Goal: Task Accomplishment & Management: Use online tool/utility

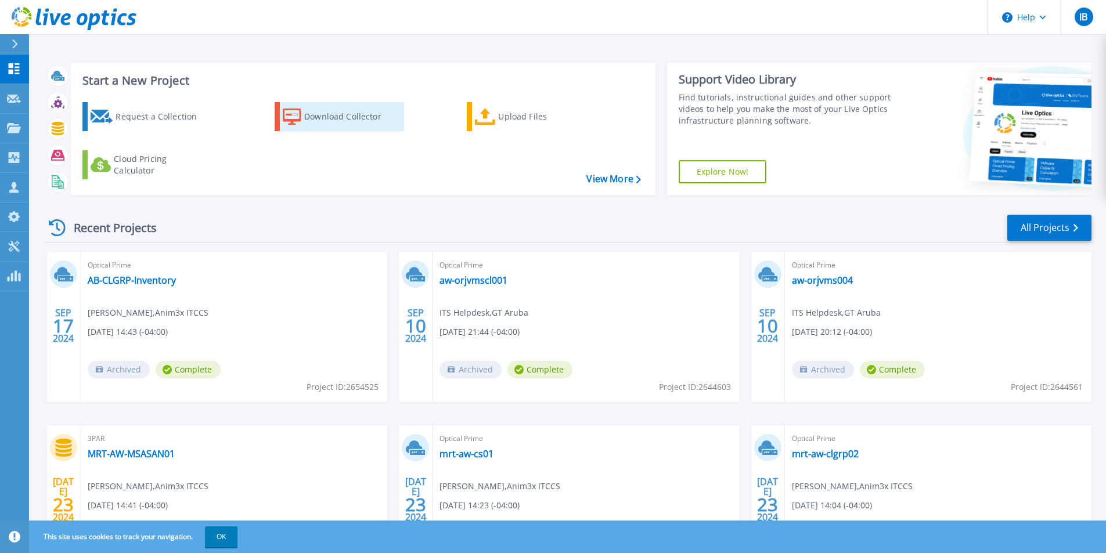
click at [329, 113] on div "Download Collector" at bounding box center [350, 116] width 93 height 23
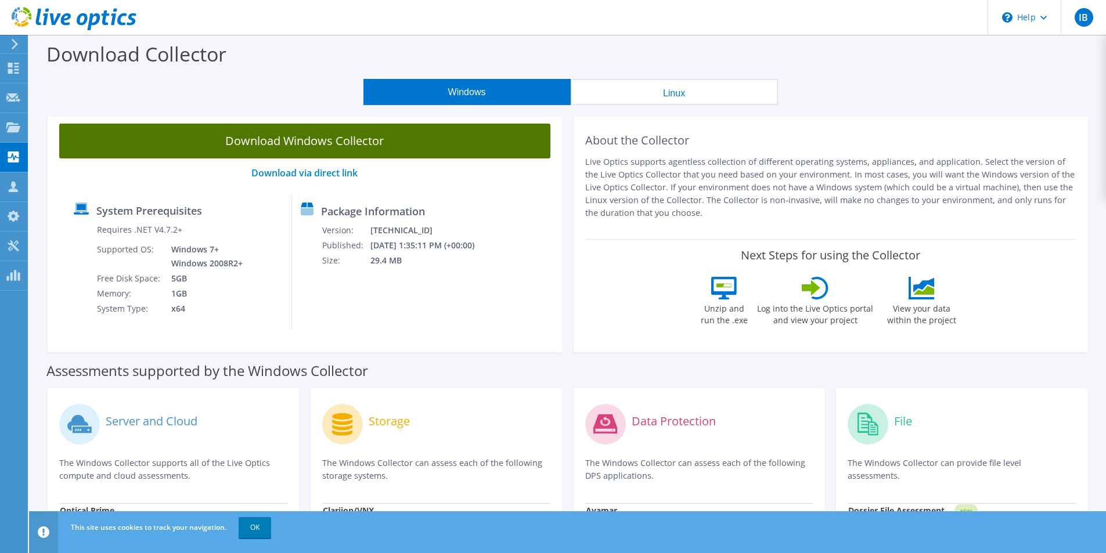
click at [378, 139] on link "Download Windows Collector" at bounding box center [304, 141] width 491 height 35
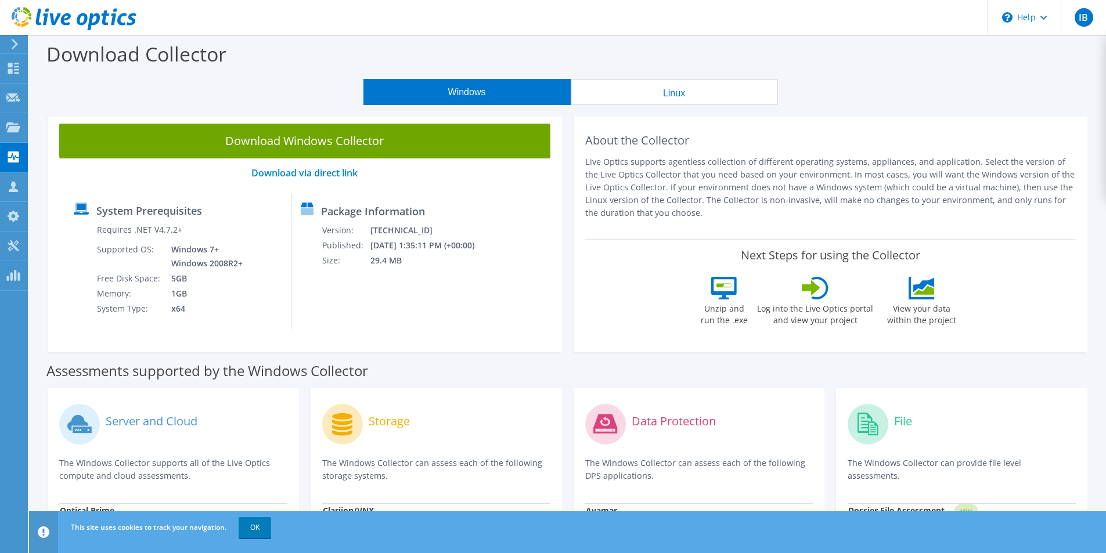
click at [172, 340] on div "Download Windows Collector Download via direct link System Prerequisites Requir…" at bounding box center [305, 232] width 514 height 240
click at [8, 63] on icon at bounding box center [13, 68] width 14 height 11
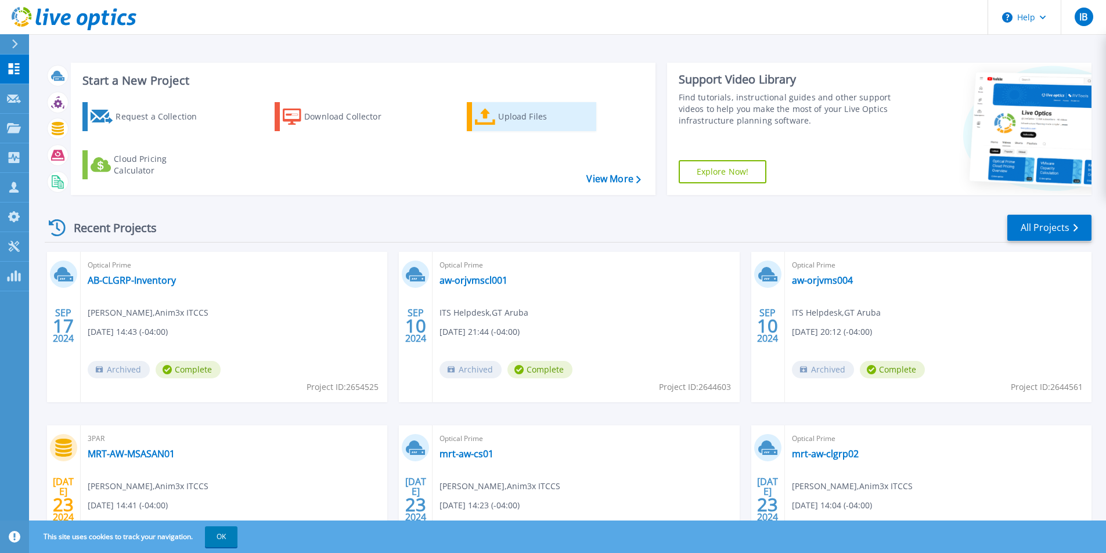
click at [511, 118] on div "Upload Files" at bounding box center [544, 116] width 93 height 23
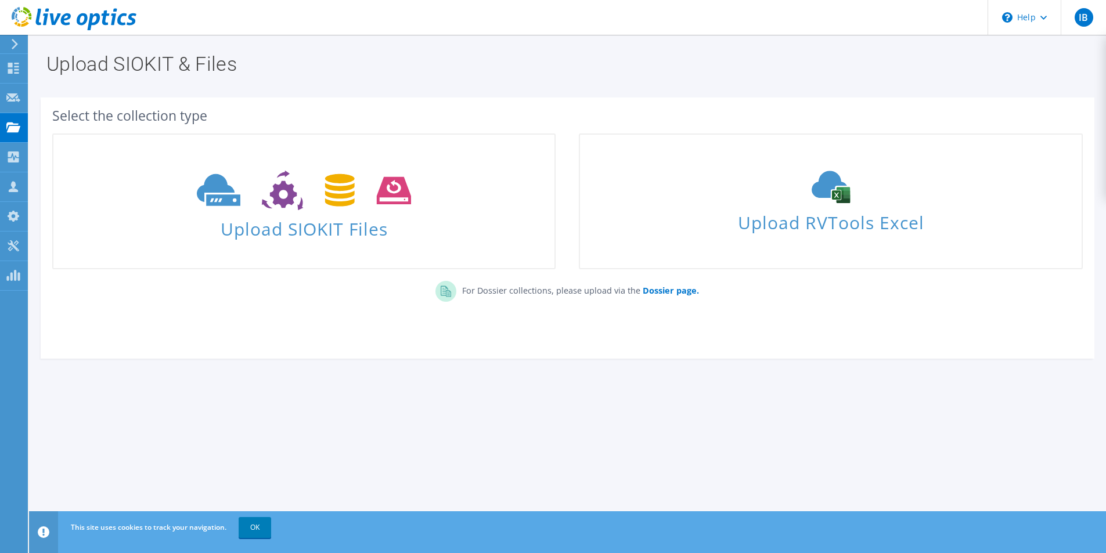
click at [271, 429] on div "Upload SIOKIT & Files Select the collection type Upload SIOKIT Files Dossier pa…" at bounding box center [567, 294] width 1077 height 518
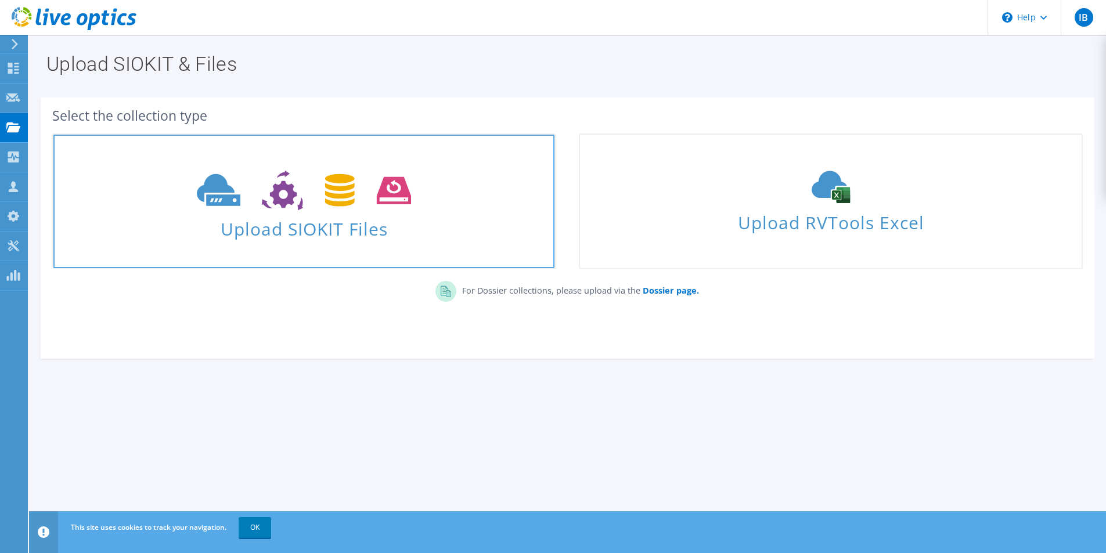
click at [196, 214] on span "Upload SIOKIT Files" at bounding box center [303, 225] width 501 height 25
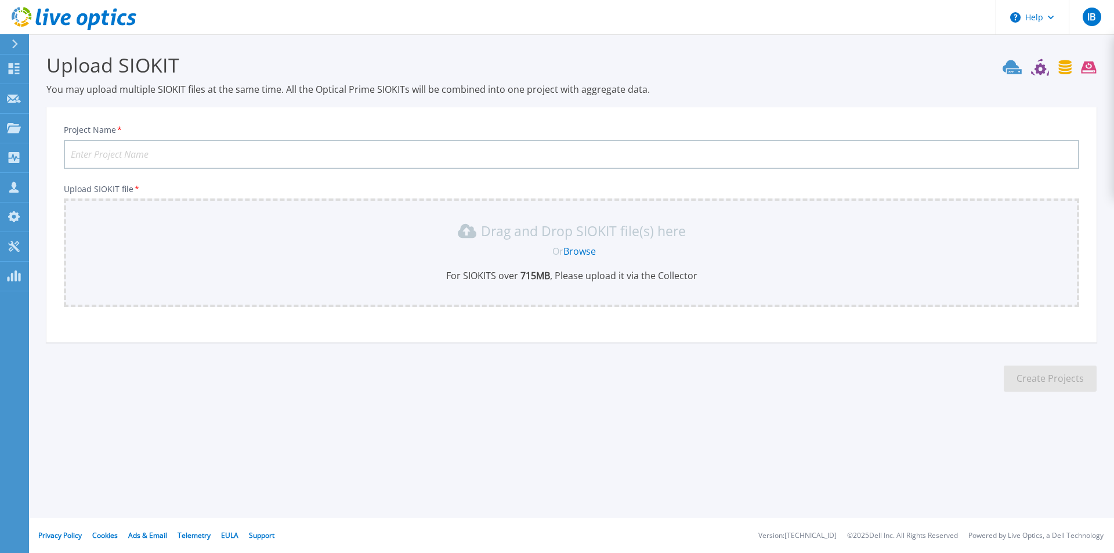
click at [128, 154] on input "Project Name *" at bounding box center [572, 154] width 1016 height 29
type input "AUA-CAM-DMZ-CLGRP01"
click at [517, 248] on div "Or Browse" at bounding box center [573, 251] width 997 height 13
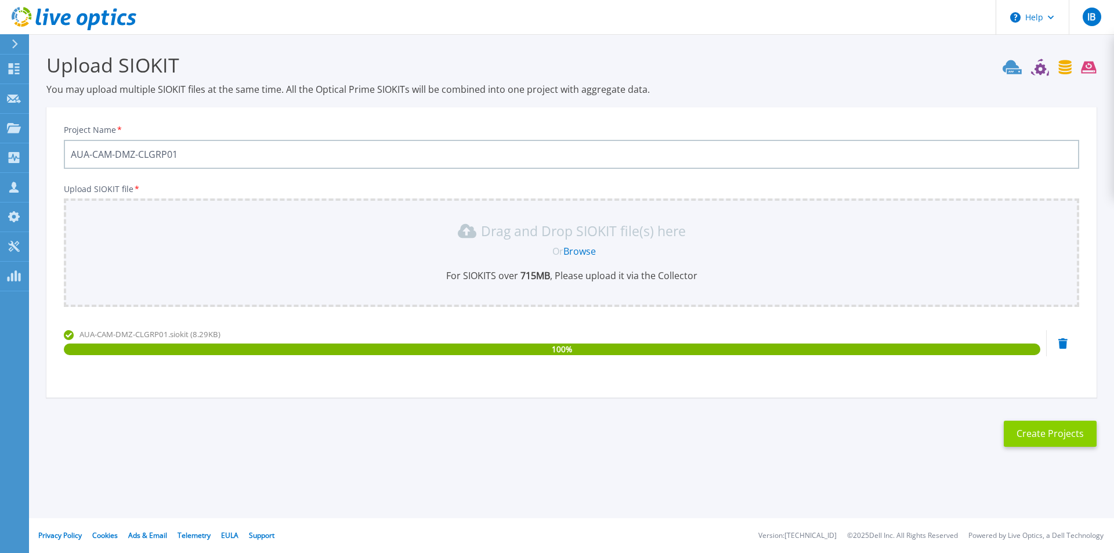
click at [1040, 435] on button "Create Projects" at bounding box center [1050, 434] width 93 height 26
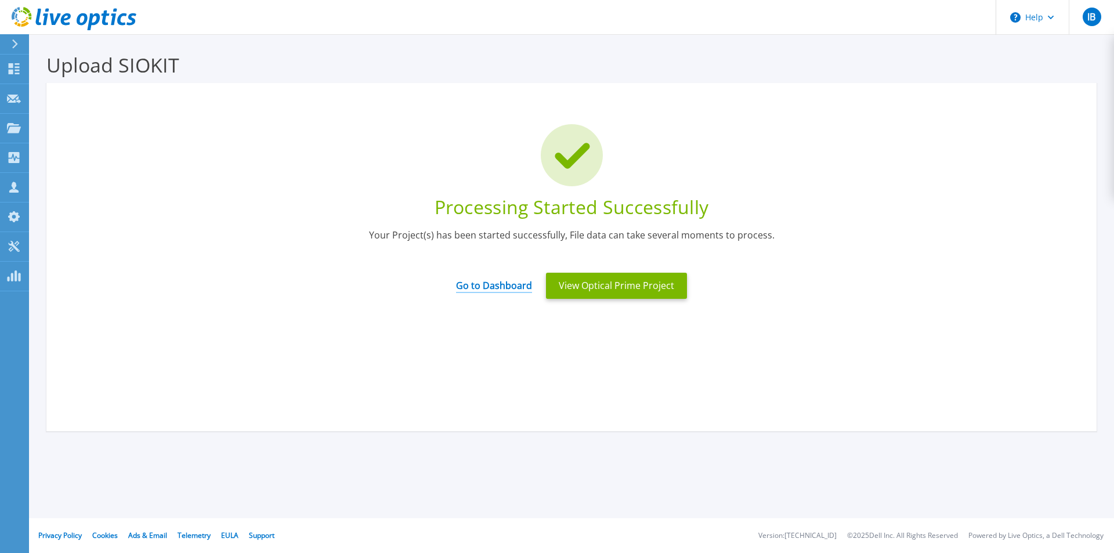
click at [498, 285] on link "Go to Dashboard" at bounding box center [494, 281] width 76 height 23
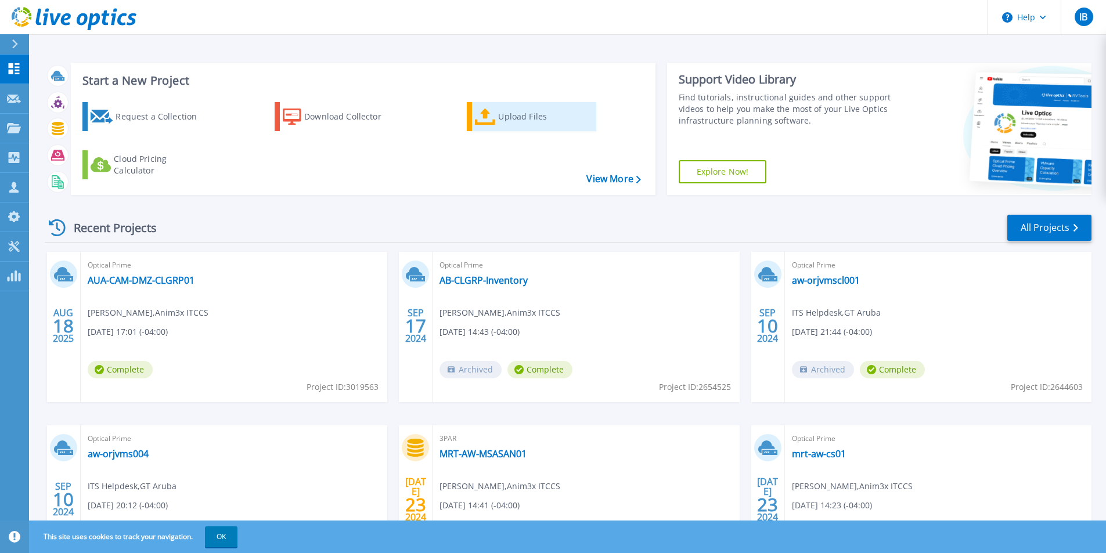
click at [510, 114] on div "Upload Files" at bounding box center [544, 116] width 93 height 23
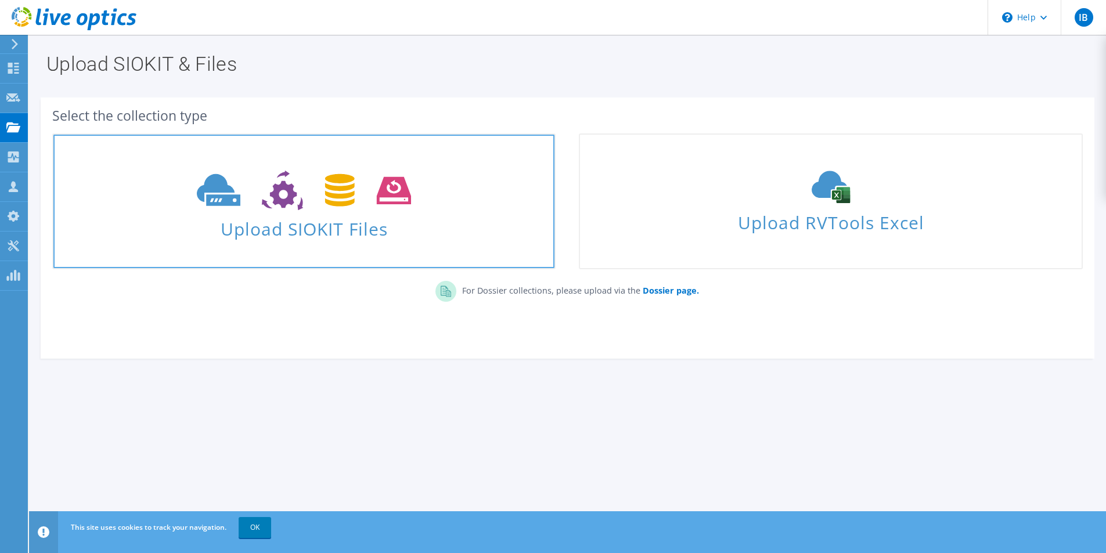
click at [326, 201] on use at bounding box center [304, 191] width 214 height 40
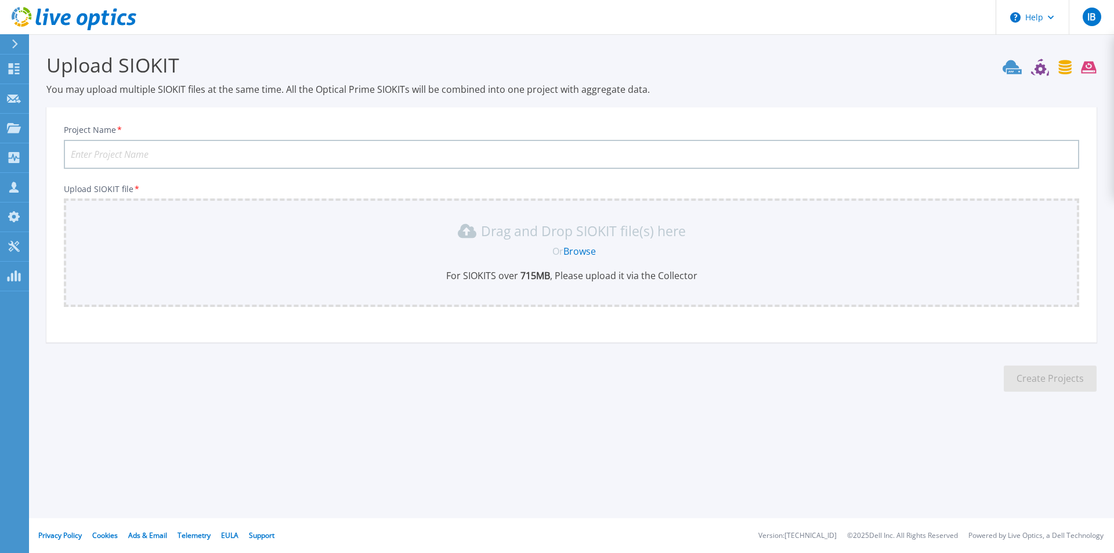
click at [193, 157] on input "Project Name *" at bounding box center [572, 154] width 1016 height 29
type input "AUA-HTO-DMZ-CLGRP01"
click at [442, 261] on div "Drag and Drop SIOKIT file(s) here Or Browse For SIOKITS over 715 MB , Please up…" at bounding box center [572, 252] width 1002 height 60
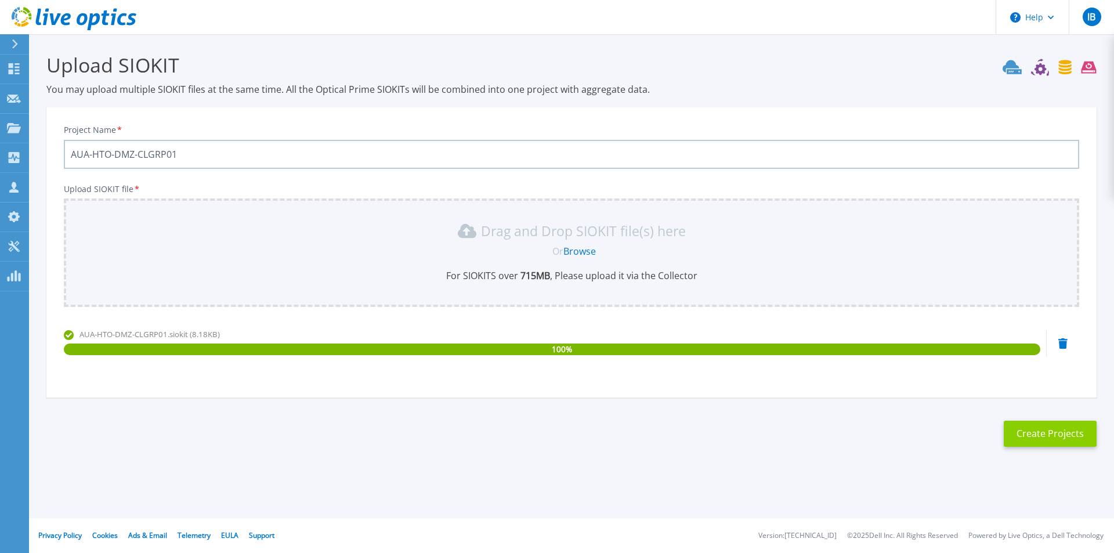
click at [1053, 439] on button "Create Projects" at bounding box center [1050, 434] width 93 height 26
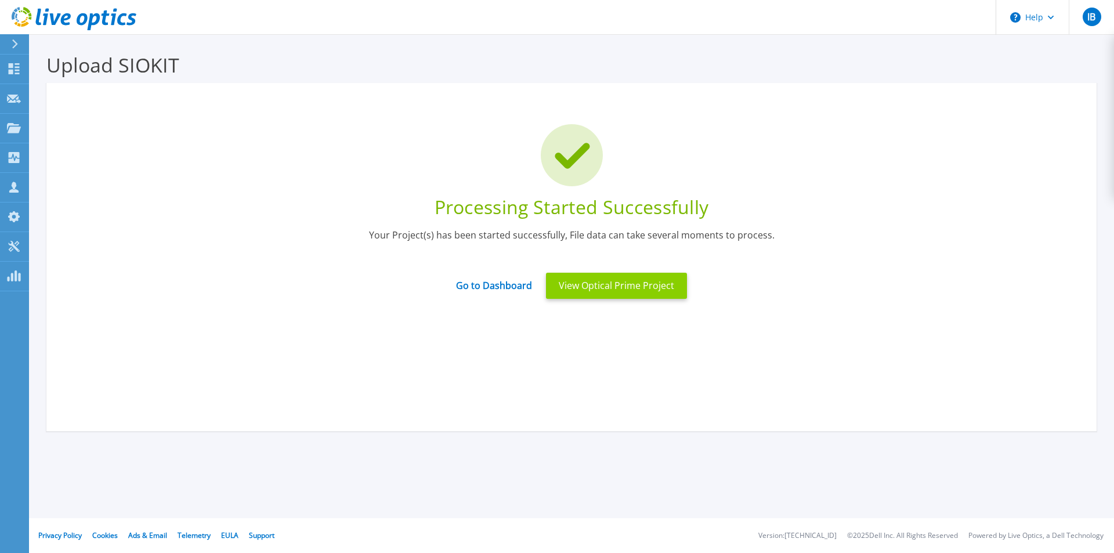
click at [637, 287] on button "View Optical Prime Project" at bounding box center [616, 286] width 141 height 26
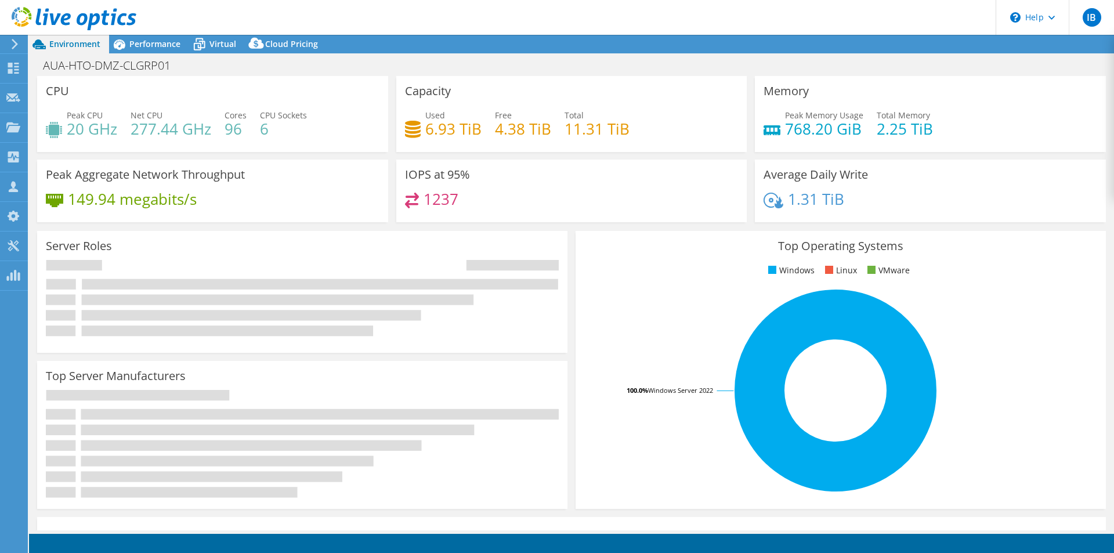
select select "USD"
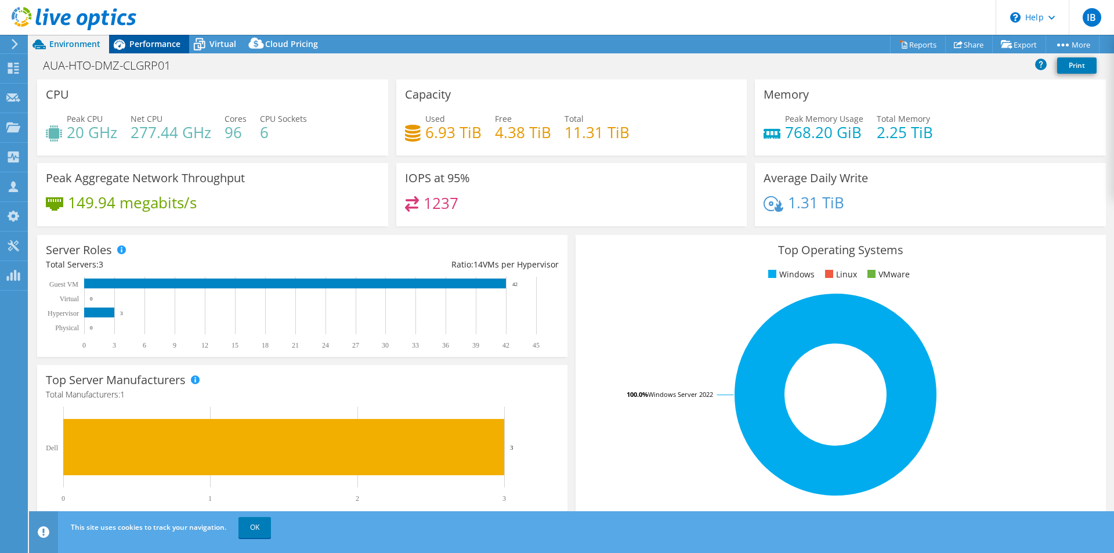
click at [168, 45] on span "Performance" at bounding box center [154, 43] width 51 height 11
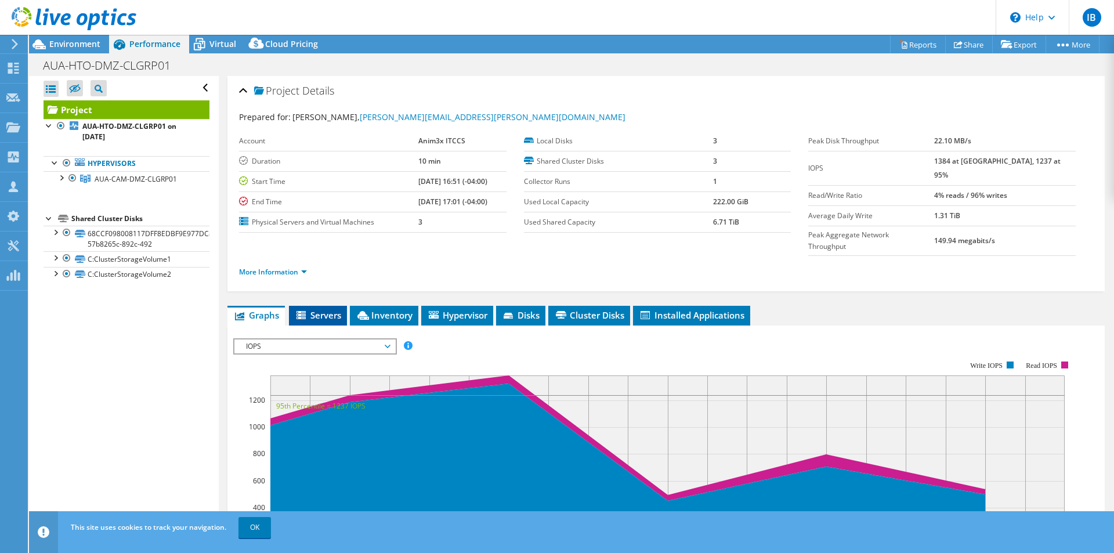
click at [327, 309] on span "Servers" at bounding box center [318, 315] width 46 height 12
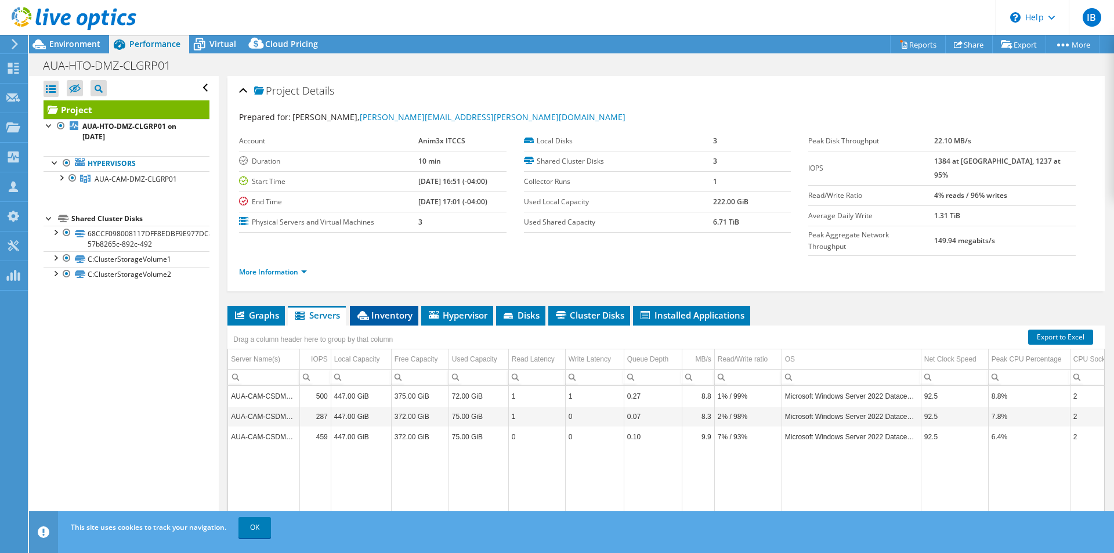
click at [391, 309] on span "Inventory" at bounding box center [384, 315] width 57 height 12
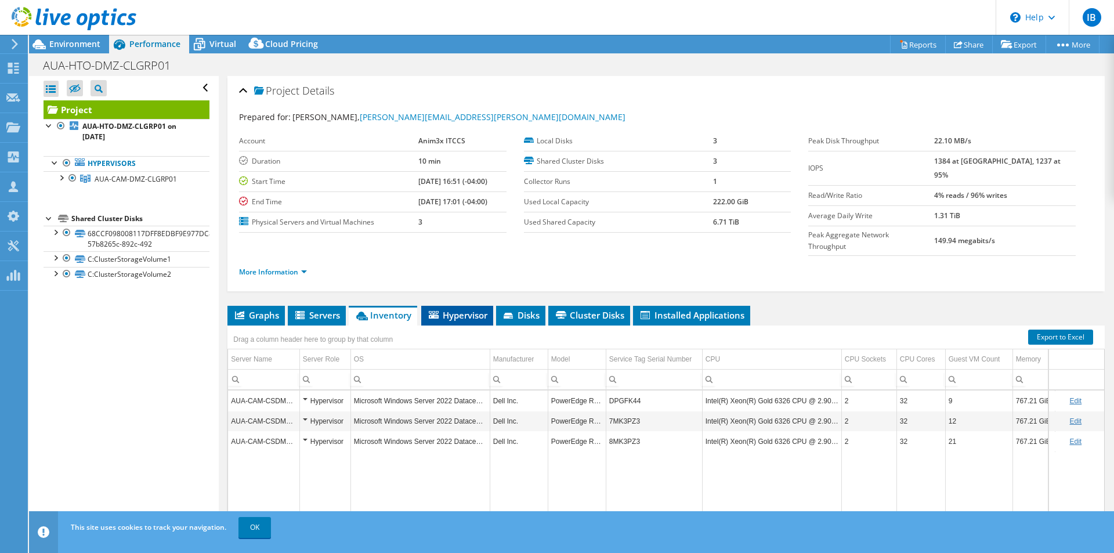
click at [481, 309] on span "Hypervisor" at bounding box center [457, 315] width 60 height 12
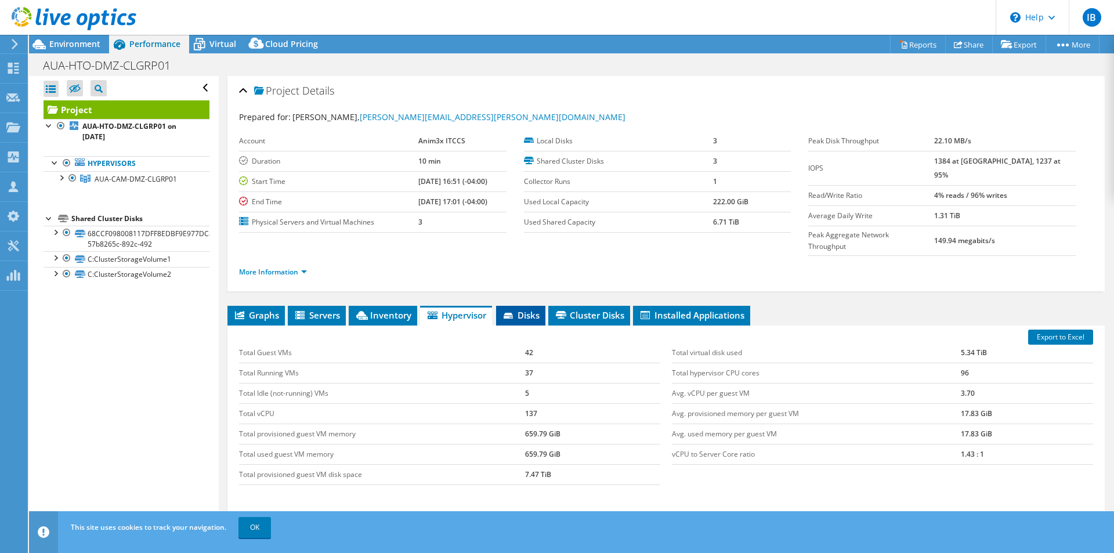
click at [514, 313] on icon at bounding box center [510, 317] width 12 height 8
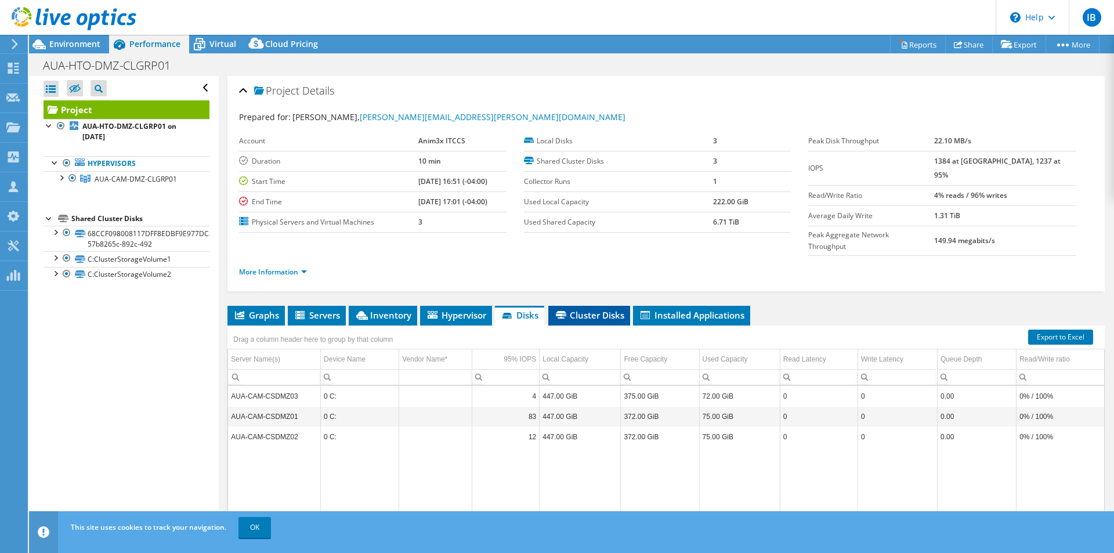
click at [604, 309] on span "Cluster Disks" at bounding box center [589, 315] width 70 height 12
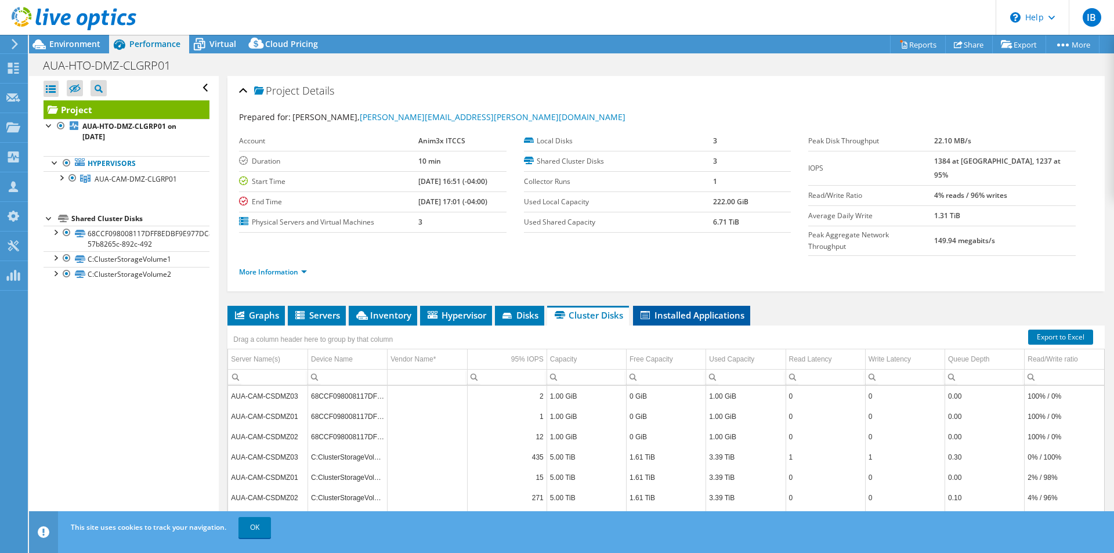
click at [696, 309] on span "Installed Applications" at bounding box center [692, 315] width 106 height 12
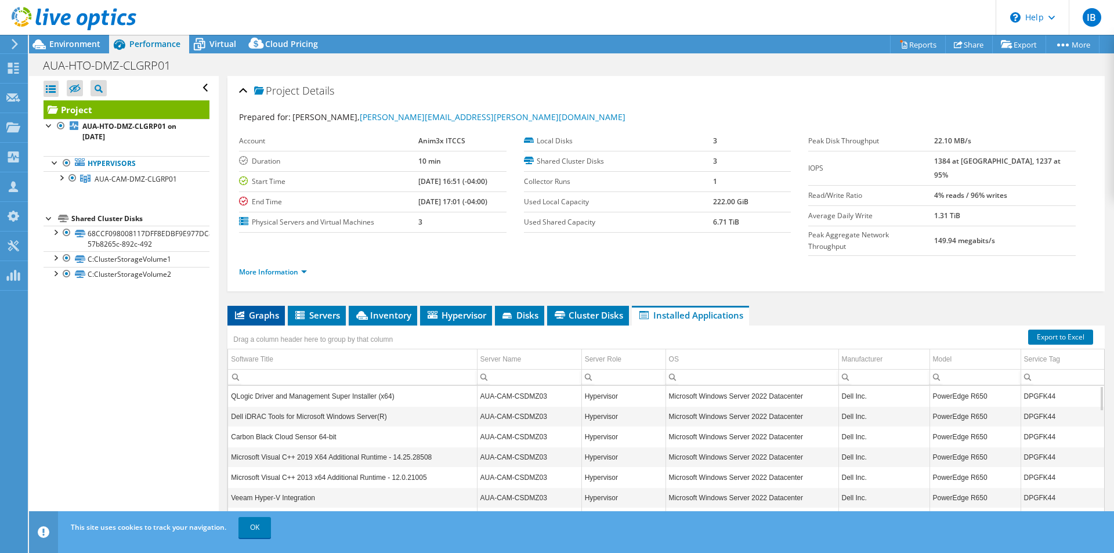
click at [247, 309] on span "Graphs" at bounding box center [256, 315] width 46 height 12
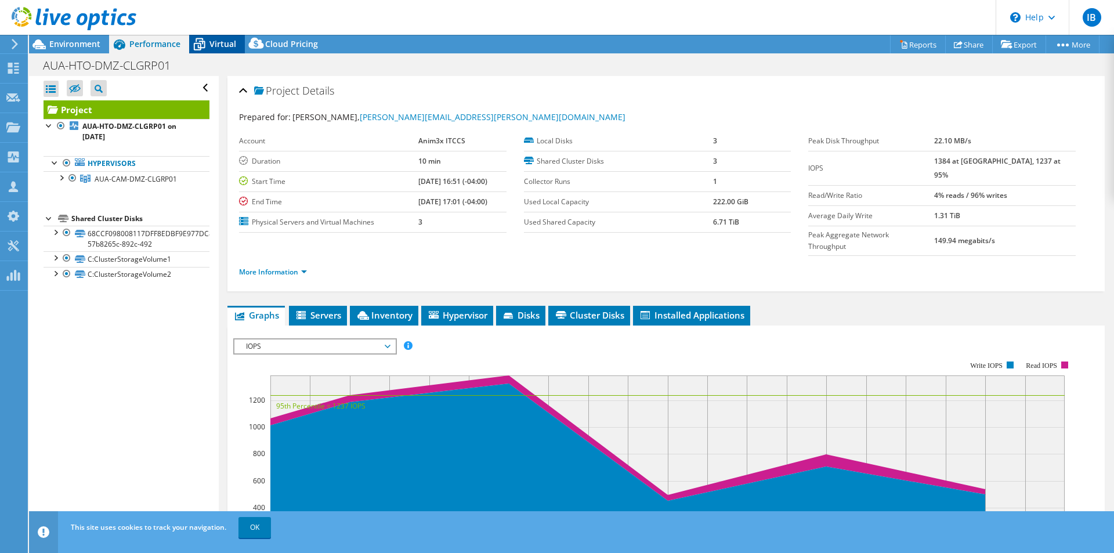
click at [218, 48] on span "Virtual" at bounding box center [223, 43] width 27 height 11
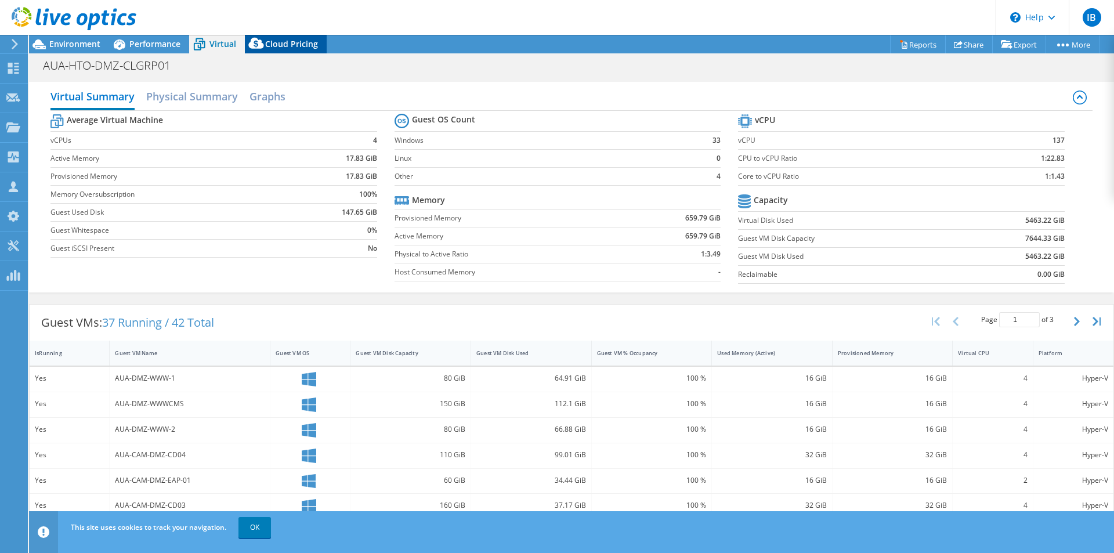
click at [280, 42] on span "Cloud Pricing" at bounding box center [291, 43] width 53 height 11
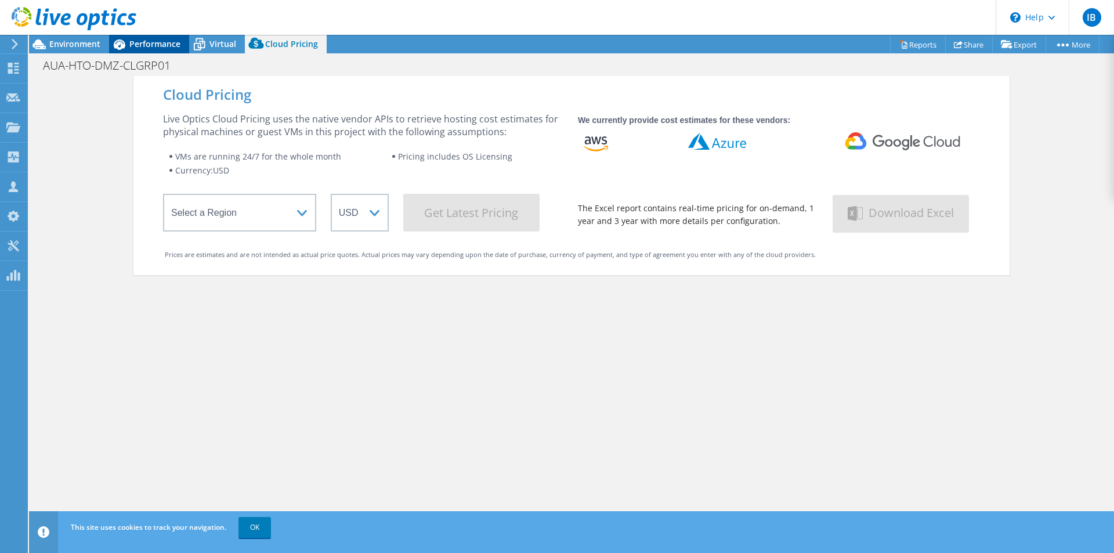
click at [186, 42] on div "Performance" at bounding box center [149, 44] width 80 height 19
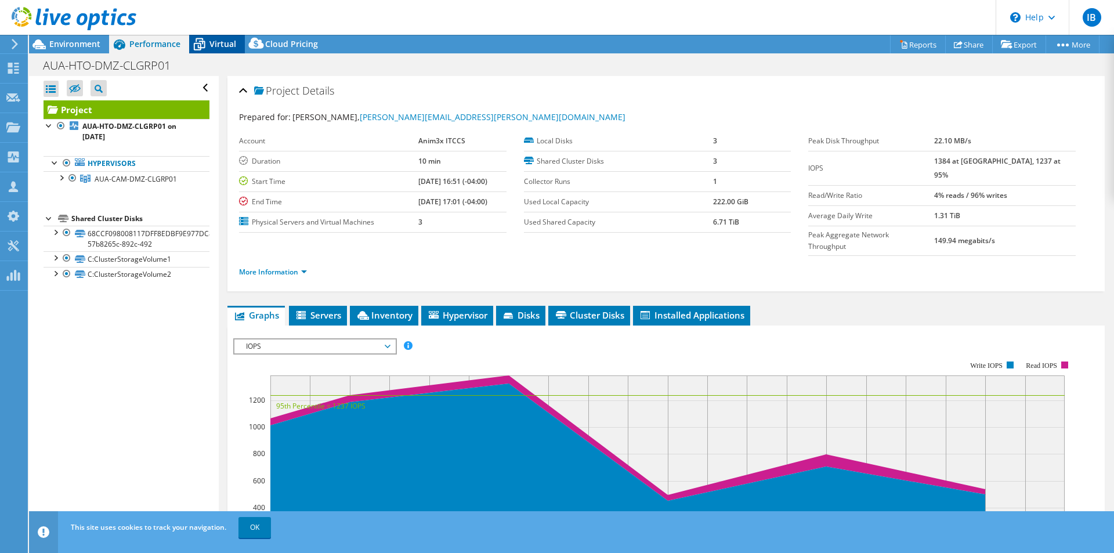
click at [200, 45] on icon at bounding box center [200, 45] width 12 height 9
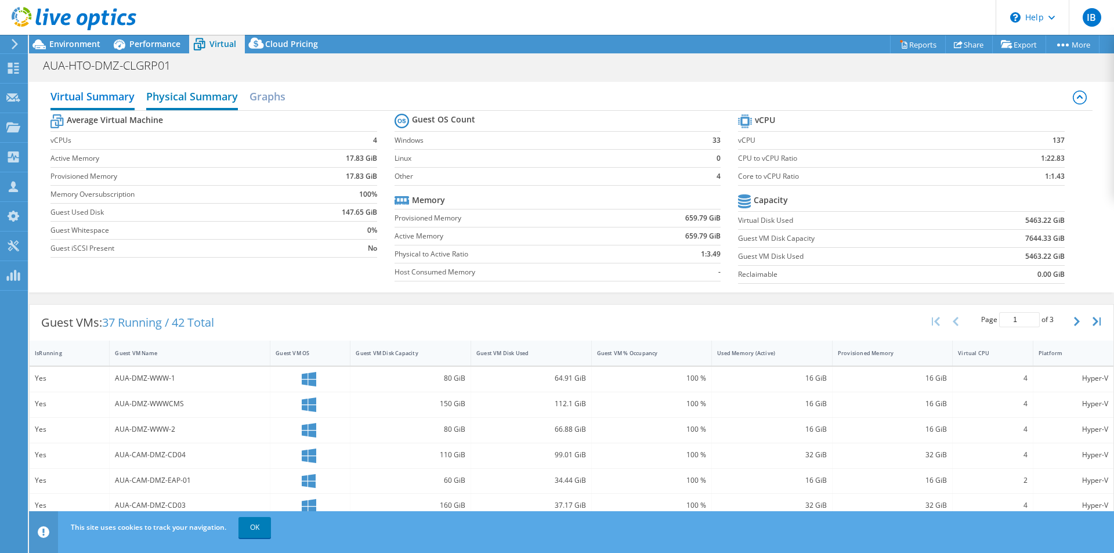
click at [180, 89] on h2 "Physical Summary" at bounding box center [192, 98] width 92 height 26
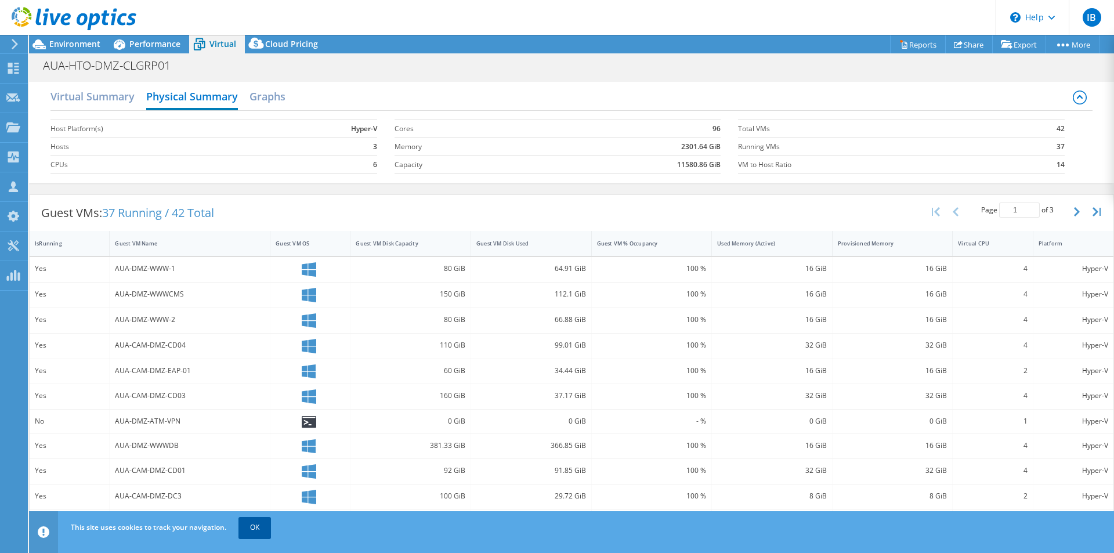
click at [262, 528] on link "OK" at bounding box center [255, 527] width 32 height 21
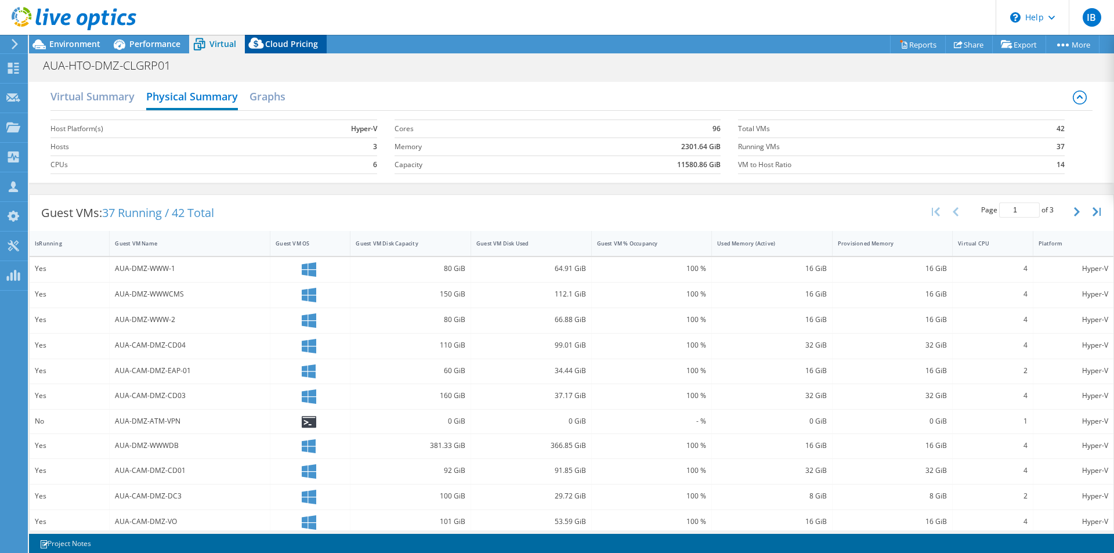
click at [276, 46] on span "Cloud Pricing" at bounding box center [291, 43] width 53 height 11
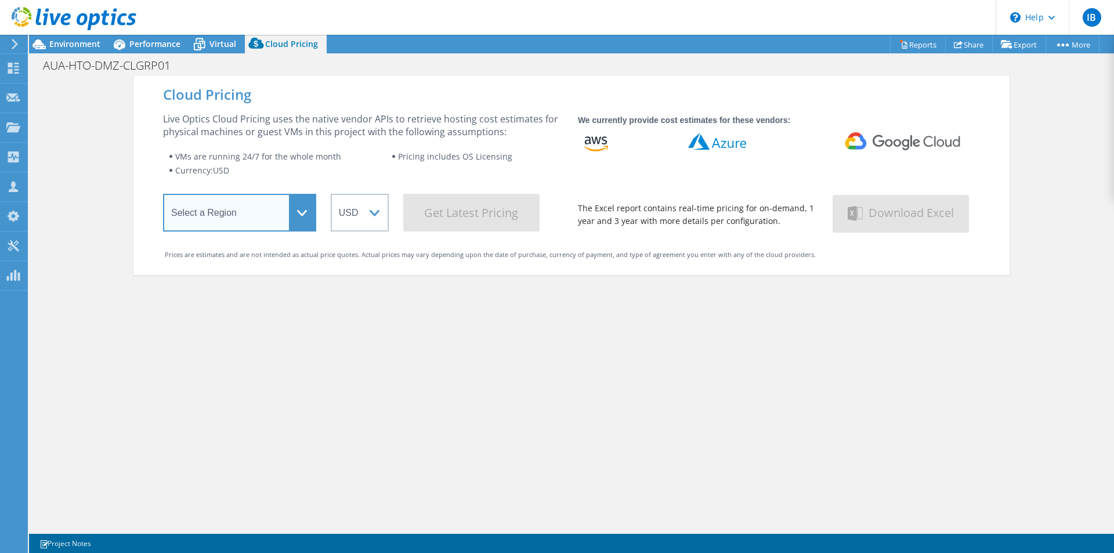
click at [301, 213] on select "Select a Region Asia Pacific (Hong Kong) Asia Pacific (Mumbai) Asia Pacific (Se…" at bounding box center [239, 213] width 153 height 38
select select "USEast"
click at [163, 196] on select "Select a Region Asia Pacific (Hong Kong) Asia Pacific (Mumbai) Asia Pacific (Se…" at bounding box center [239, 213] width 153 height 38
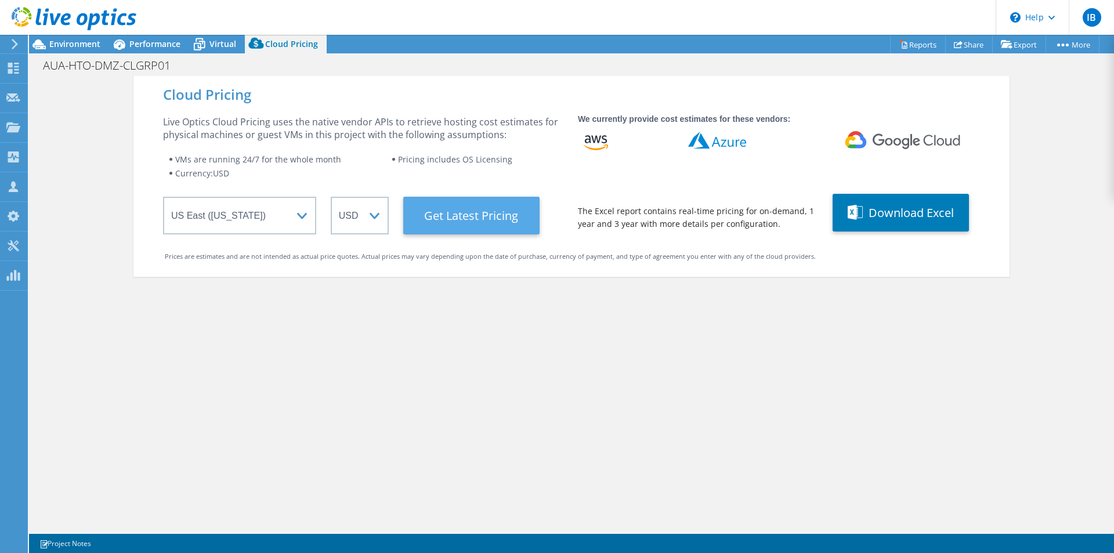
click at [478, 215] on Latest "Get Latest Pricing" at bounding box center [471, 216] width 136 height 38
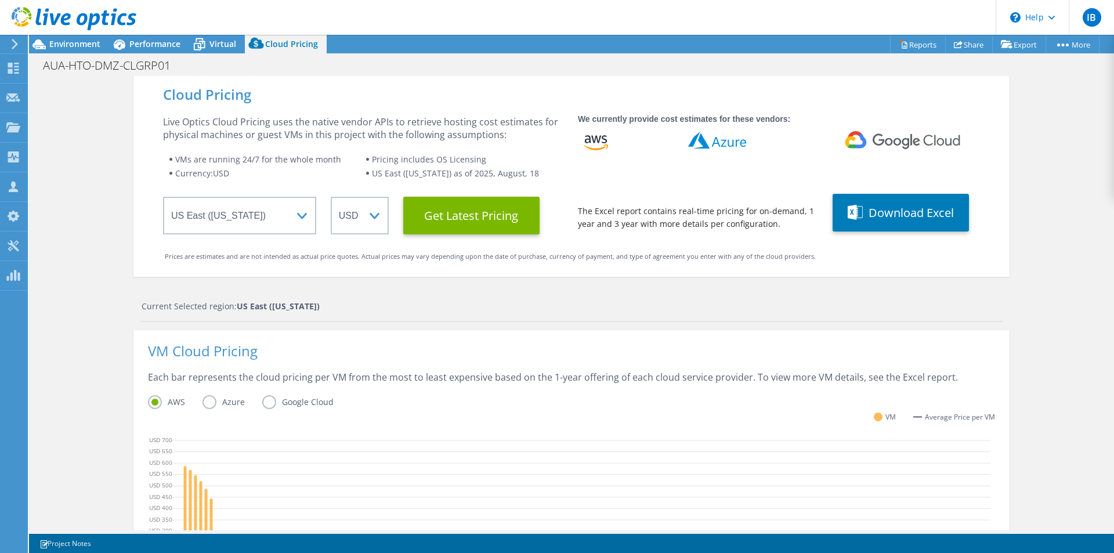
scroll to position [261, 0]
click at [1055, 460] on div "Cloud Pricing Live Optics Cloud Pricing uses the native vendor APIs to retrieve…" at bounding box center [571, 463] width 1085 height 775
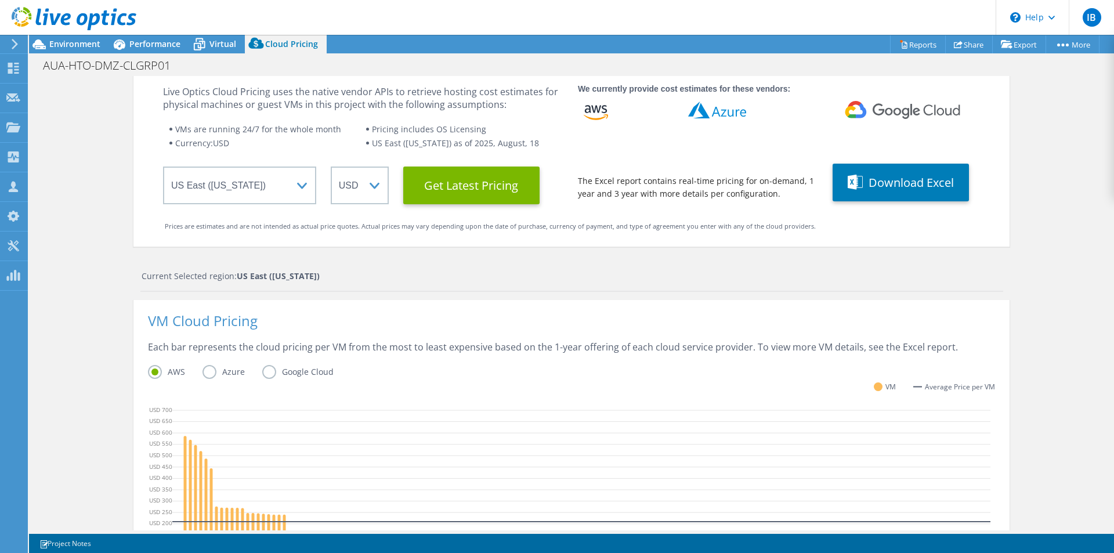
scroll to position [0, 0]
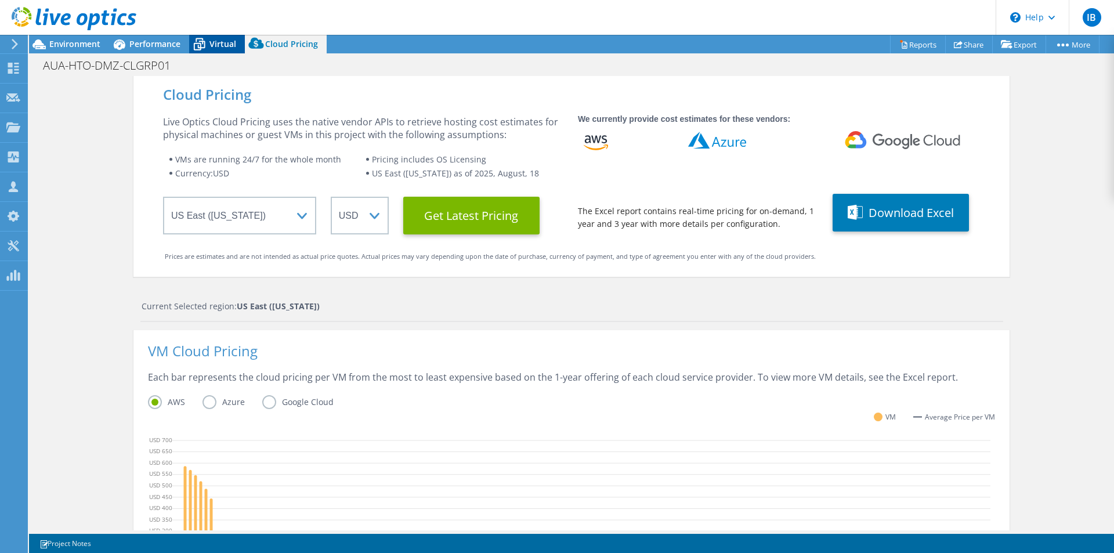
click at [221, 45] on span "Virtual" at bounding box center [223, 43] width 27 height 11
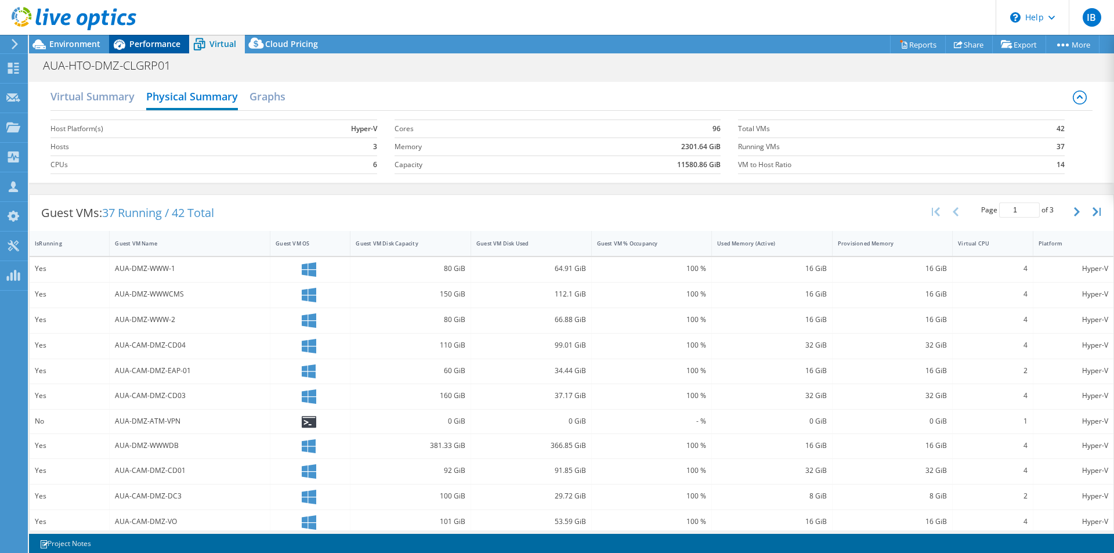
click at [136, 41] on span "Performance" at bounding box center [154, 43] width 51 height 11
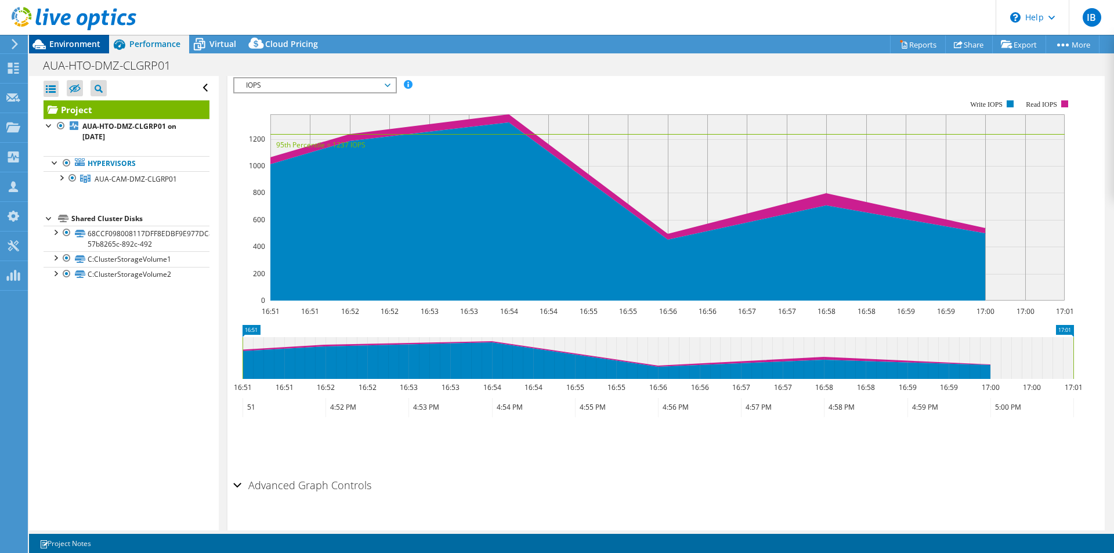
click at [65, 41] on span "Environment" at bounding box center [74, 43] width 51 height 11
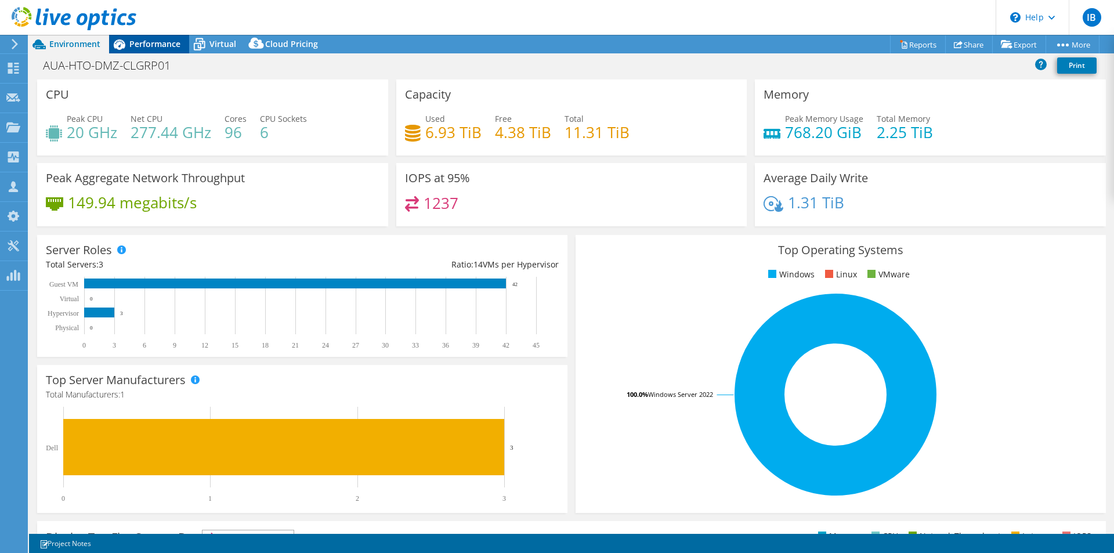
click at [146, 44] on span "Performance" at bounding box center [154, 43] width 51 height 11
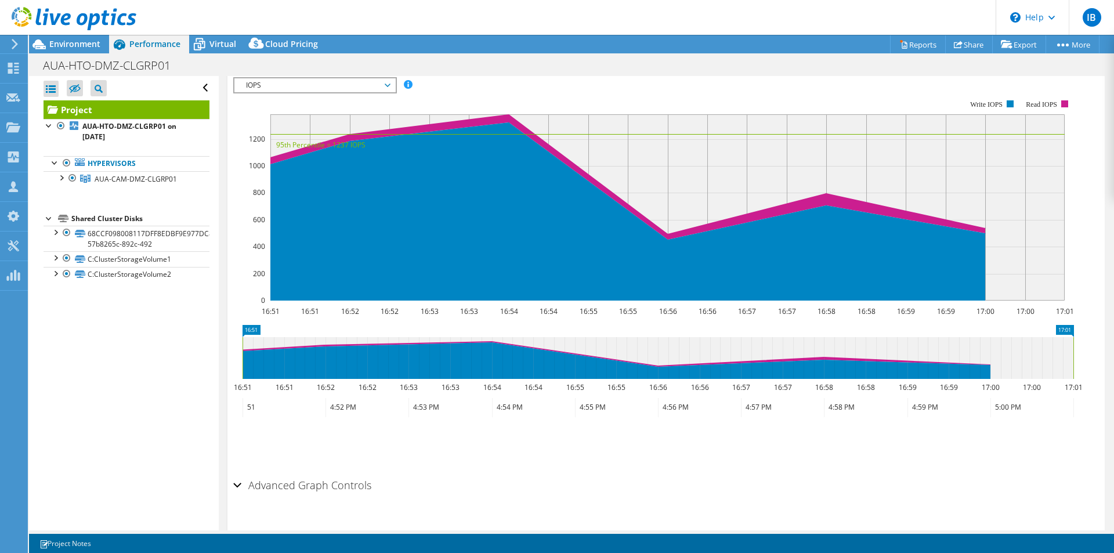
click at [303, 474] on h2 "Advanced Graph Controls" at bounding box center [302, 485] width 138 height 23
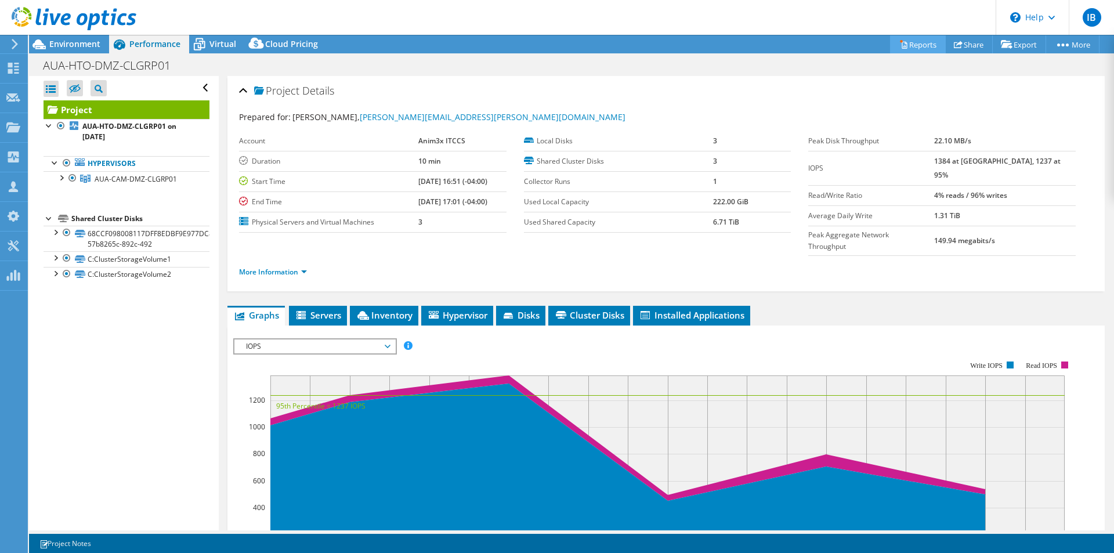
click at [902, 42] on link "Reports" at bounding box center [918, 44] width 56 height 18
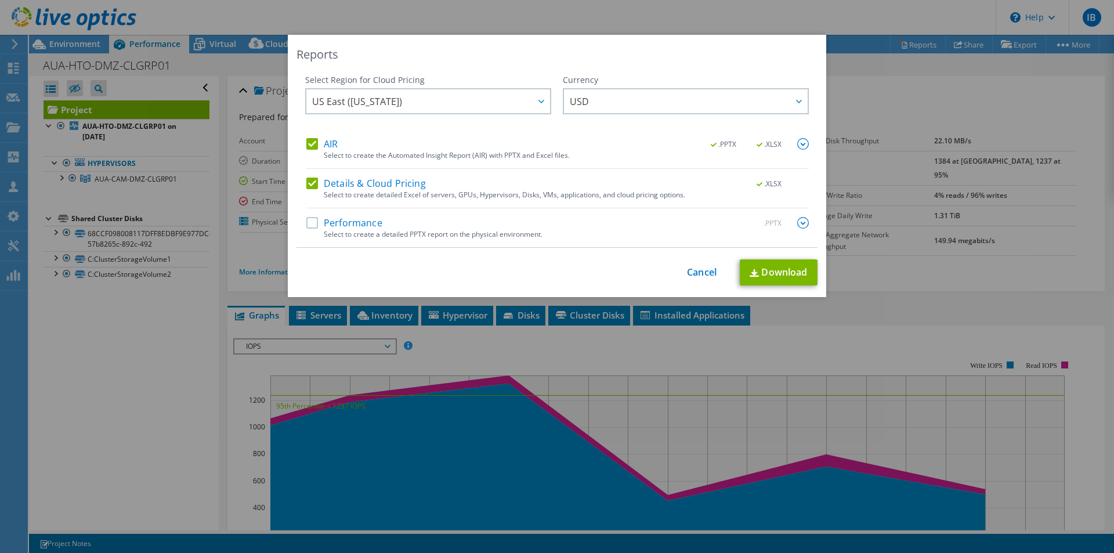
click at [315, 222] on label "Performance" at bounding box center [344, 223] width 76 height 12
click at [0, 0] on input "Performance" at bounding box center [0, 0] width 0 height 0
click at [790, 275] on link "Download" at bounding box center [779, 272] width 78 height 26
drag, startPoint x: 692, startPoint y: 276, endPoint x: 676, endPoint y: 273, distance: 15.9
click at [692, 276] on link "Cancel" at bounding box center [702, 272] width 30 height 11
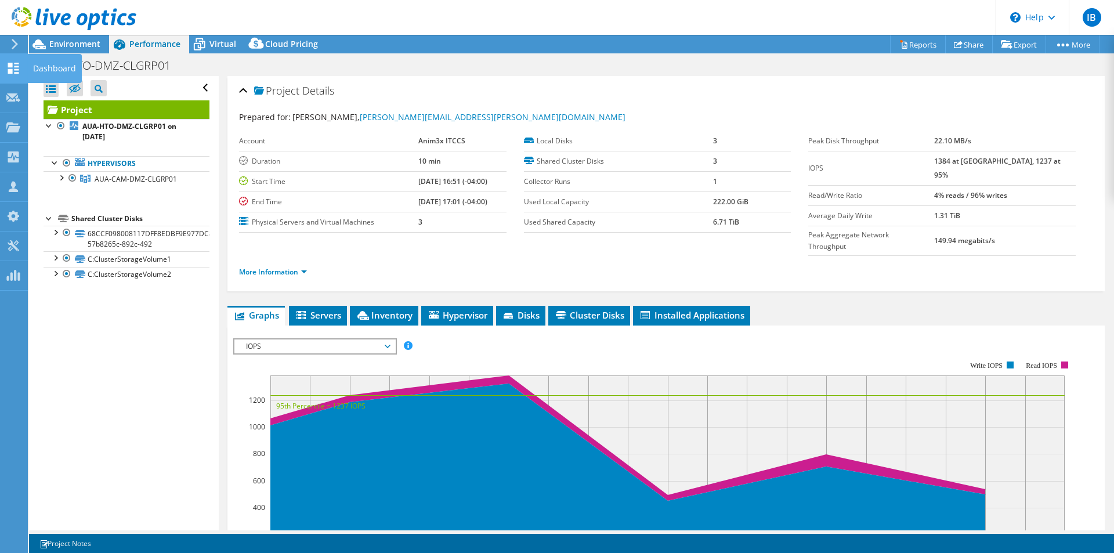
click at [8, 75] on div at bounding box center [13, 69] width 14 height 13
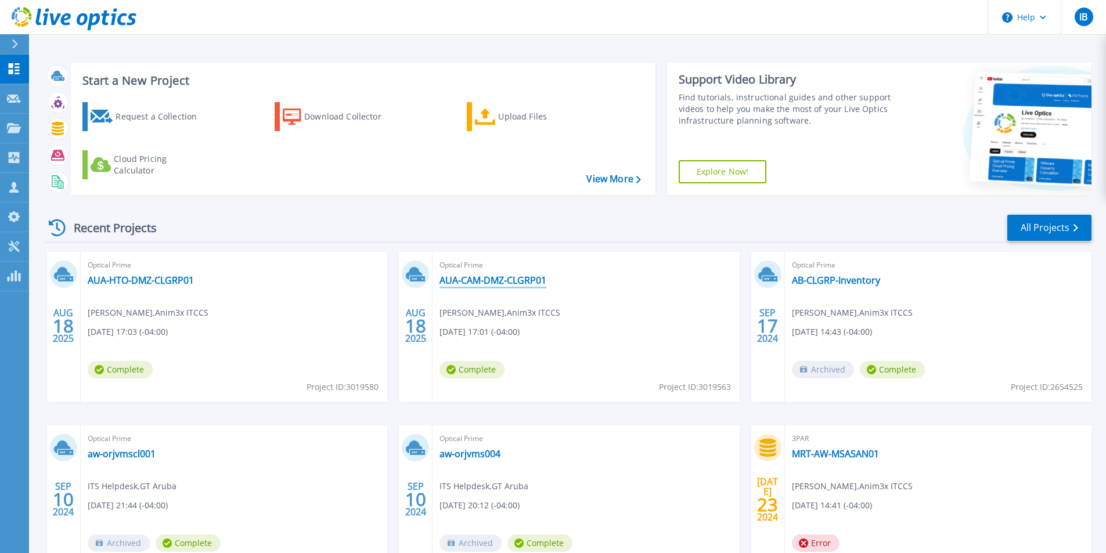
click at [521, 283] on link "AUA-CAM-DMZ-CLGRP01" at bounding box center [492, 281] width 107 height 12
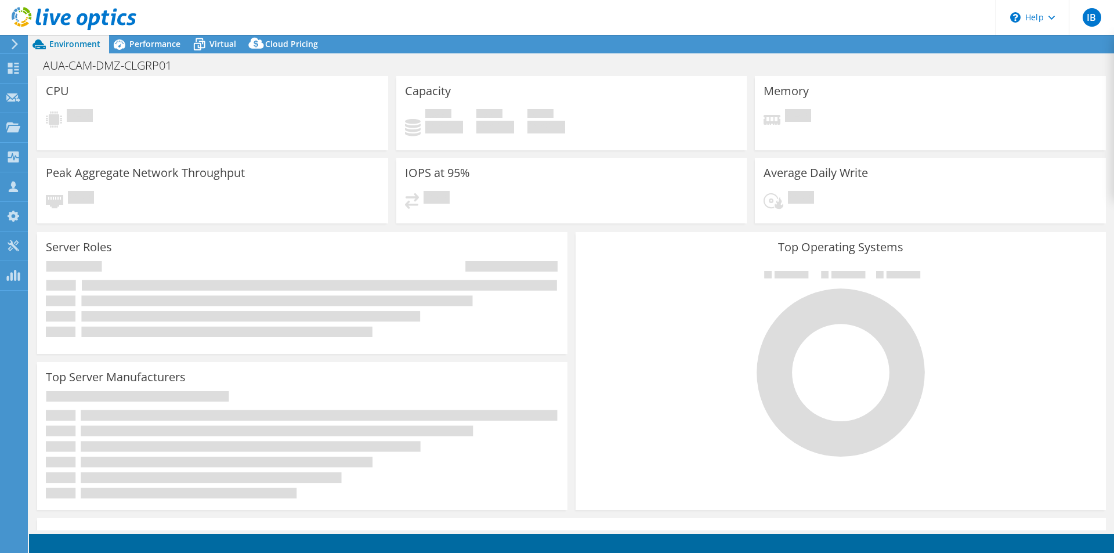
select select "USD"
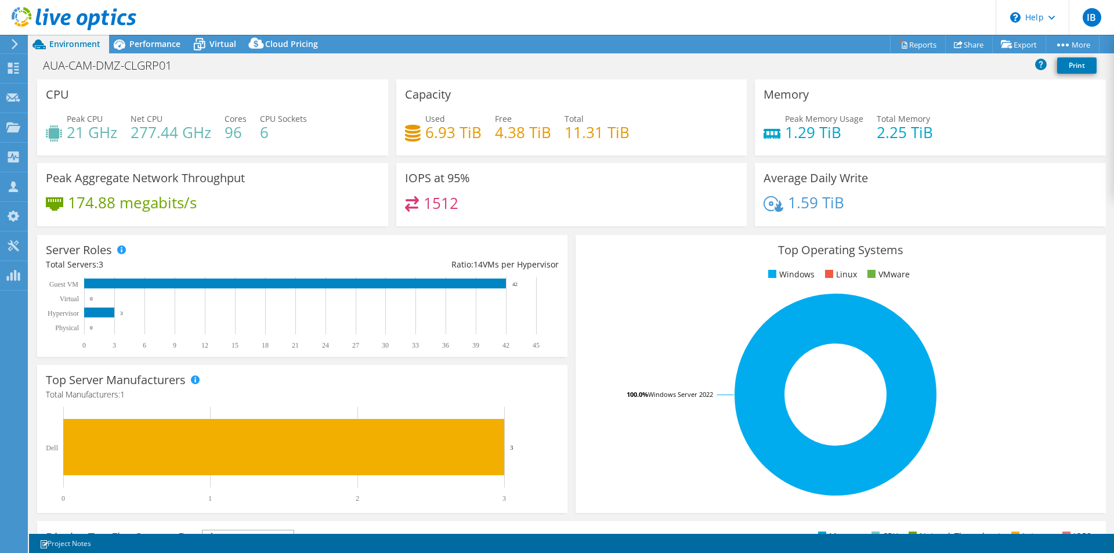
click at [566, 69] on div "AUA-CAM-DMZ-CLGRP01 Print" at bounding box center [571, 65] width 1085 height 21
click at [150, 44] on span "Performance" at bounding box center [154, 43] width 51 height 11
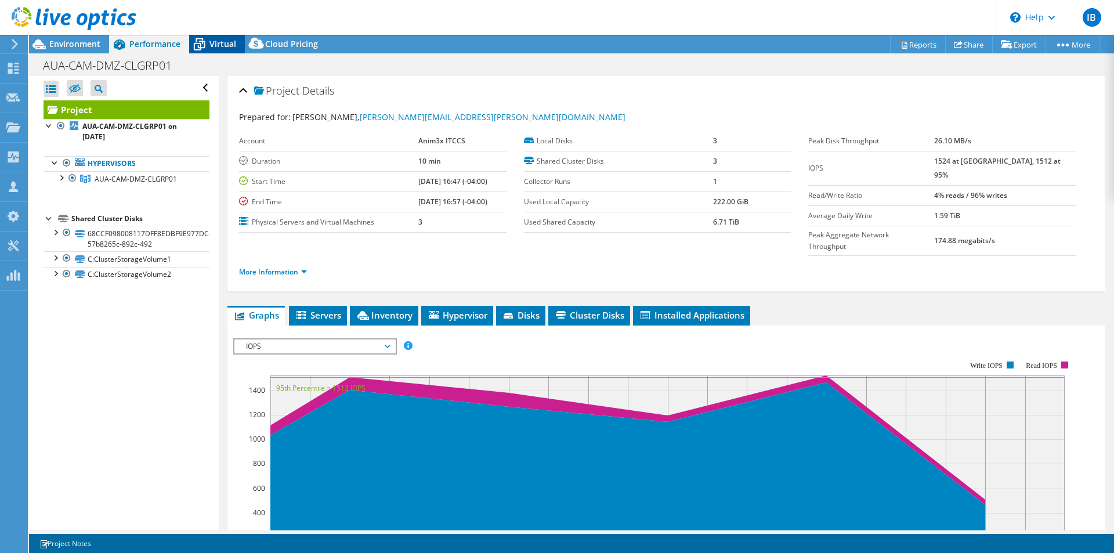
click at [223, 43] on span "Virtual" at bounding box center [223, 43] width 27 height 11
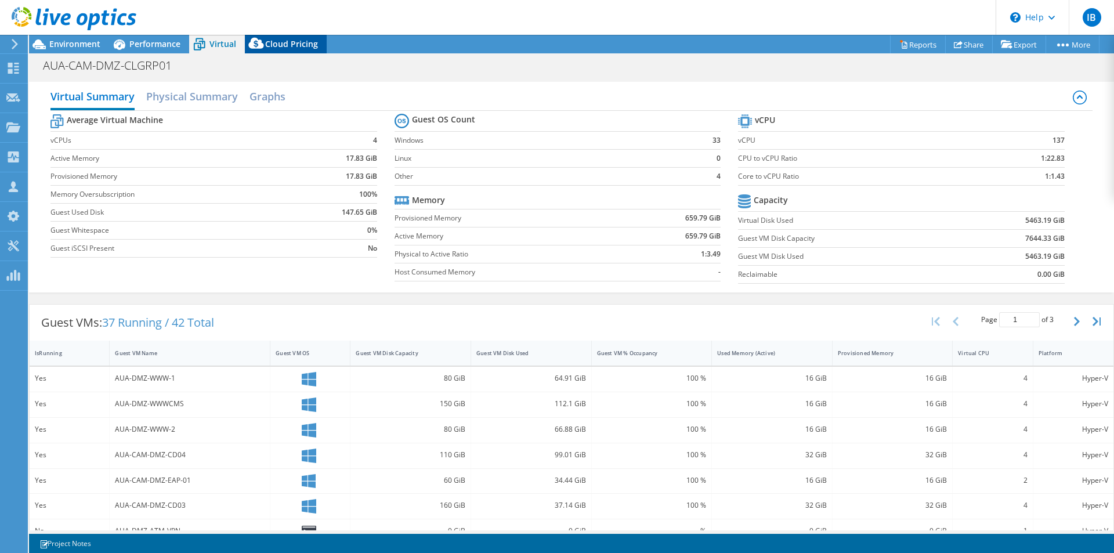
click at [276, 46] on span "Cloud Pricing" at bounding box center [291, 43] width 53 height 11
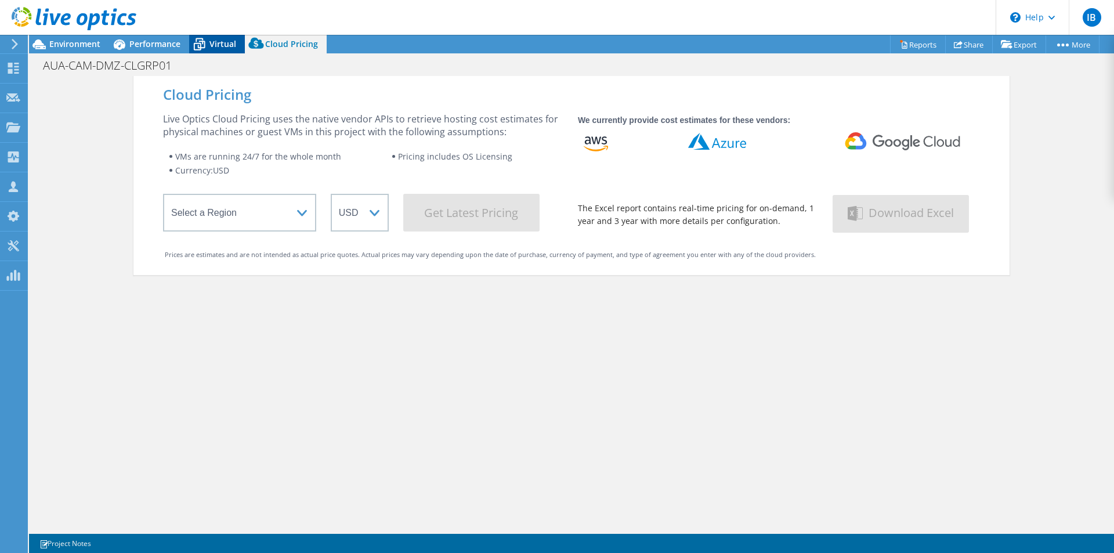
click at [225, 42] on span "Virtual" at bounding box center [223, 43] width 27 height 11
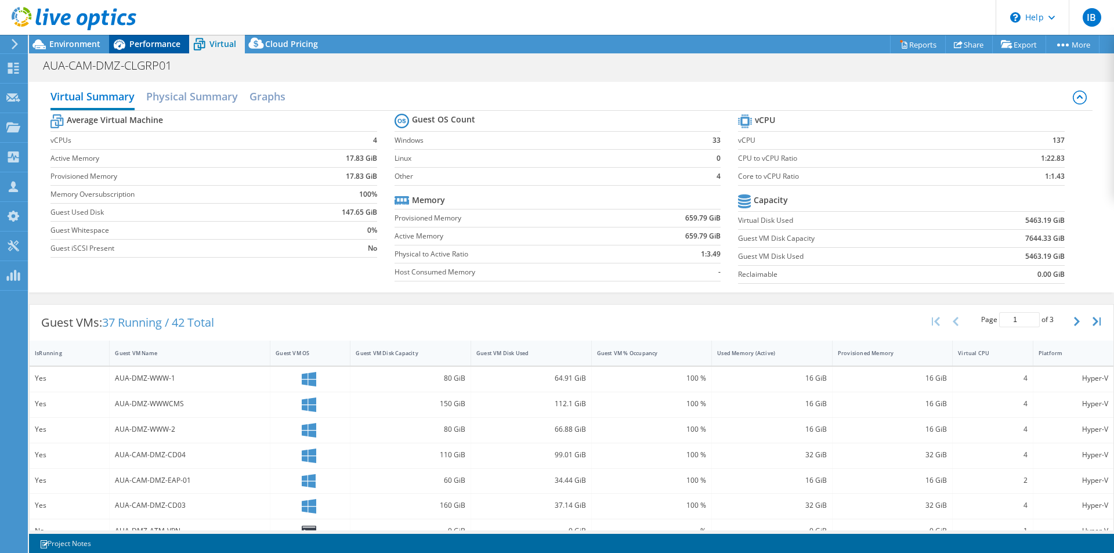
click at [140, 46] on span "Performance" at bounding box center [154, 43] width 51 height 11
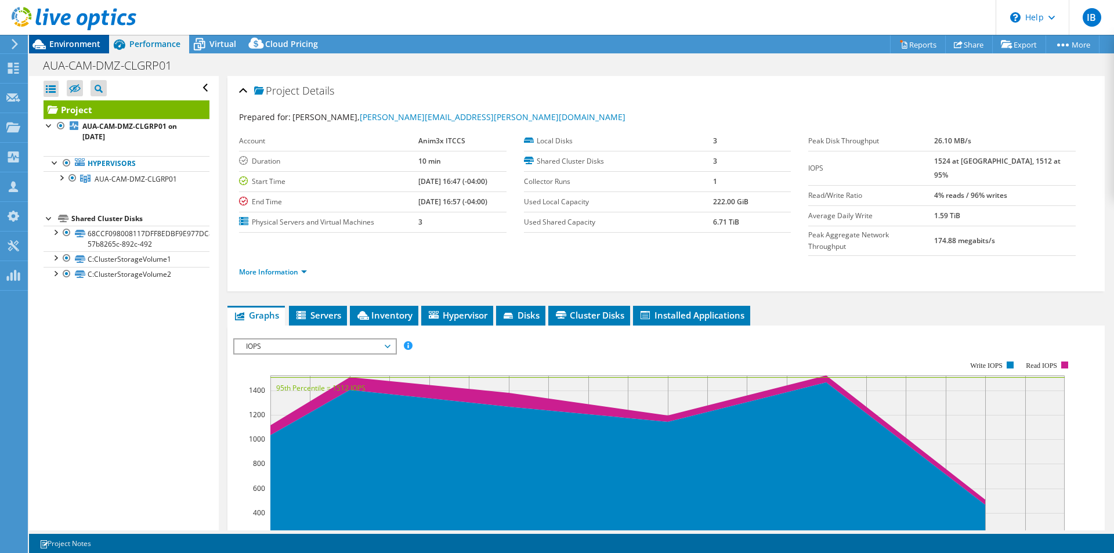
click at [74, 45] on span "Environment" at bounding box center [74, 43] width 51 height 11
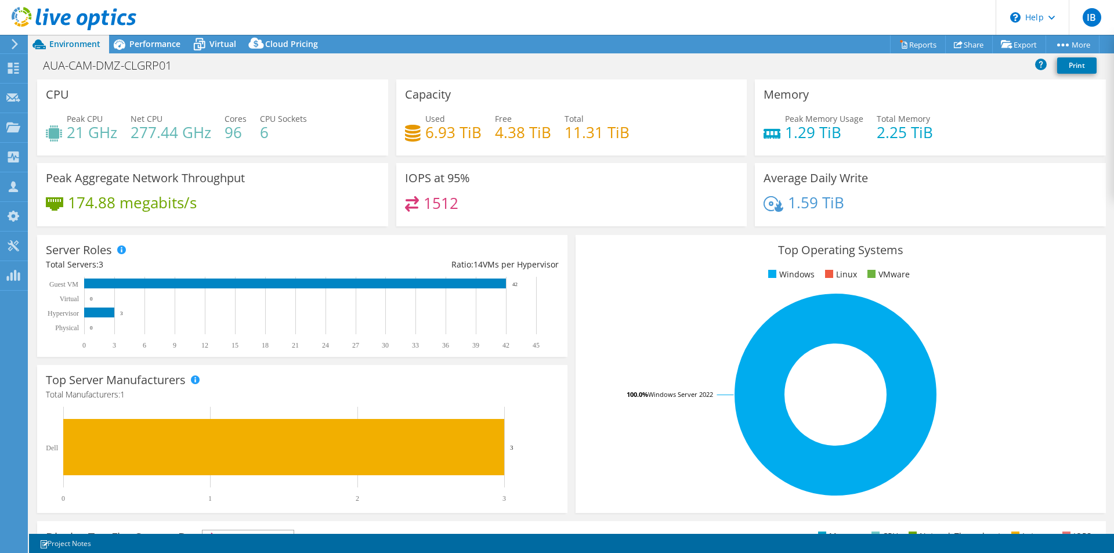
click at [1039, 246] on h3 "Top Operating Systems" at bounding box center [840, 250] width 513 height 13
click at [150, 43] on span "Performance" at bounding box center [154, 43] width 51 height 11
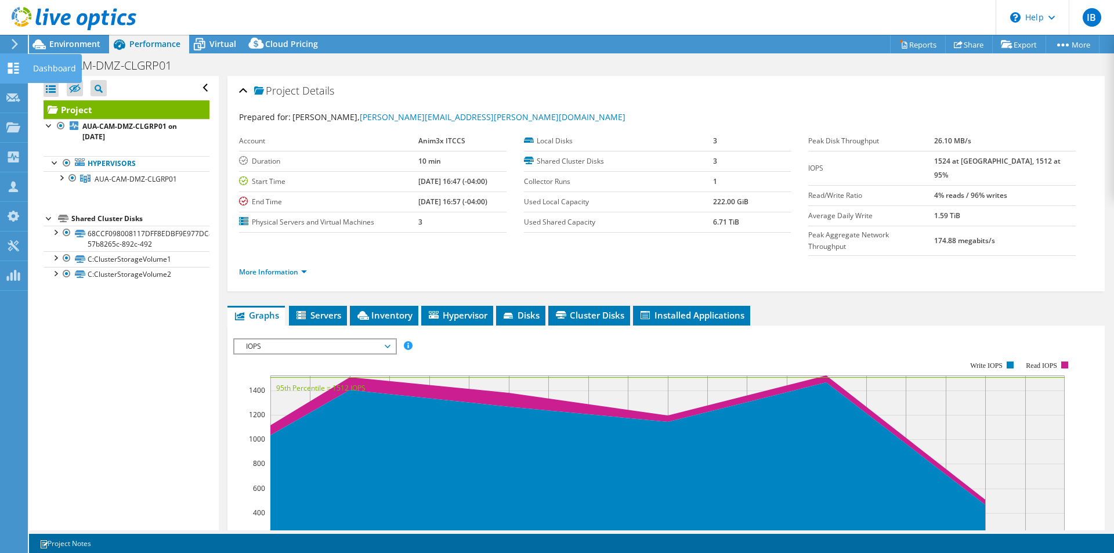
click at [10, 64] on use at bounding box center [13, 68] width 11 height 11
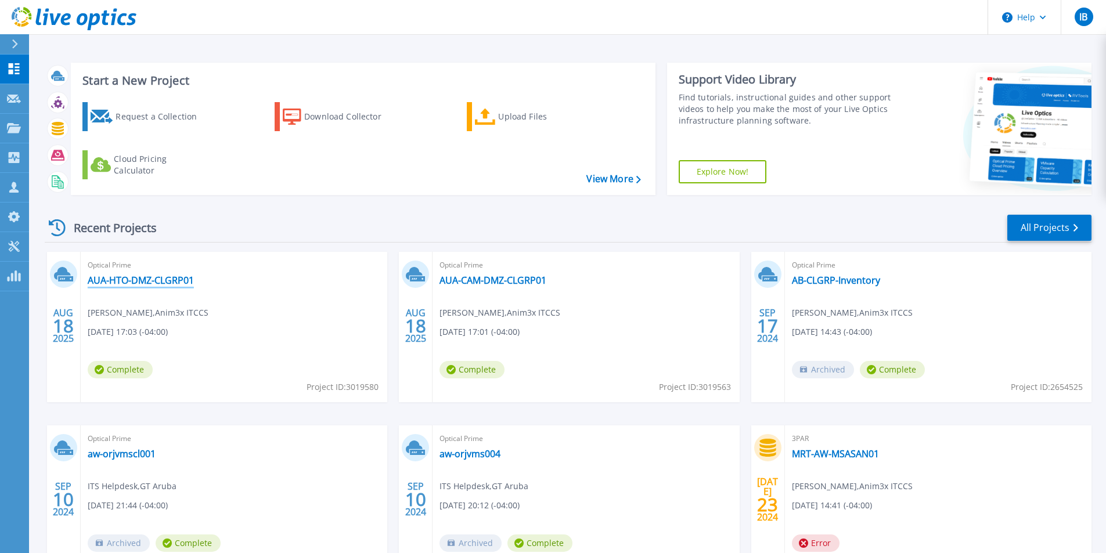
click at [157, 279] on link "AUA-HTO-DMZ-CLGRP01" at bounding box center [141, 281] width 106 height 12
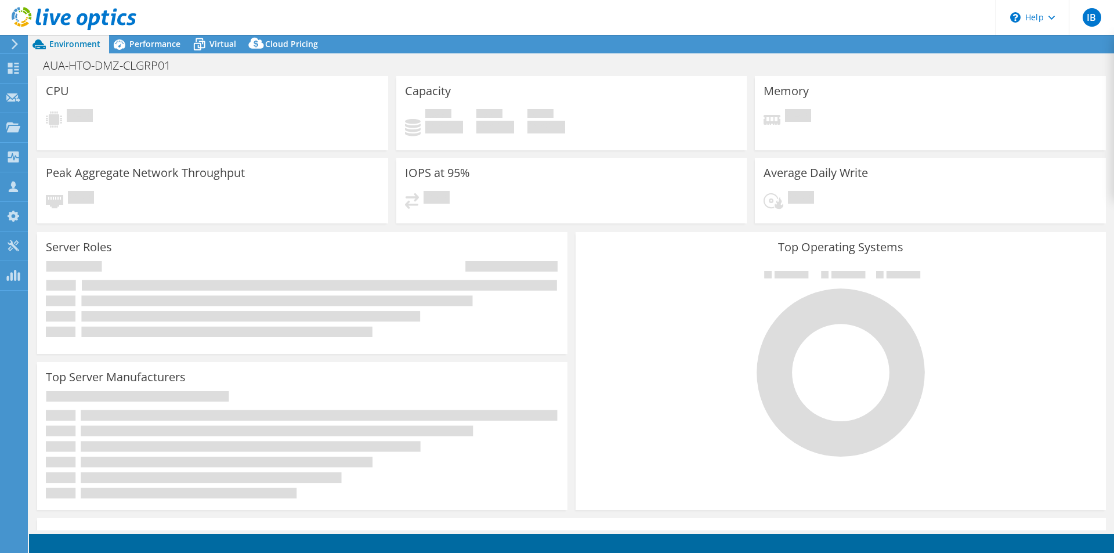
select select "USEast"
select select "USD"
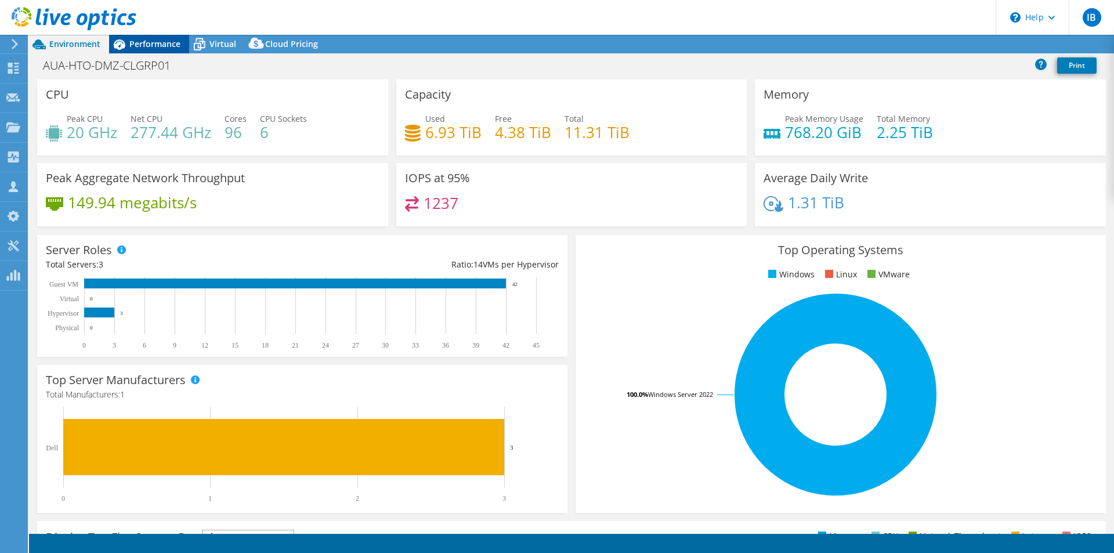
click at [159, 42] on span "Performance" at bounding box center [154, 43] width 51 height 11
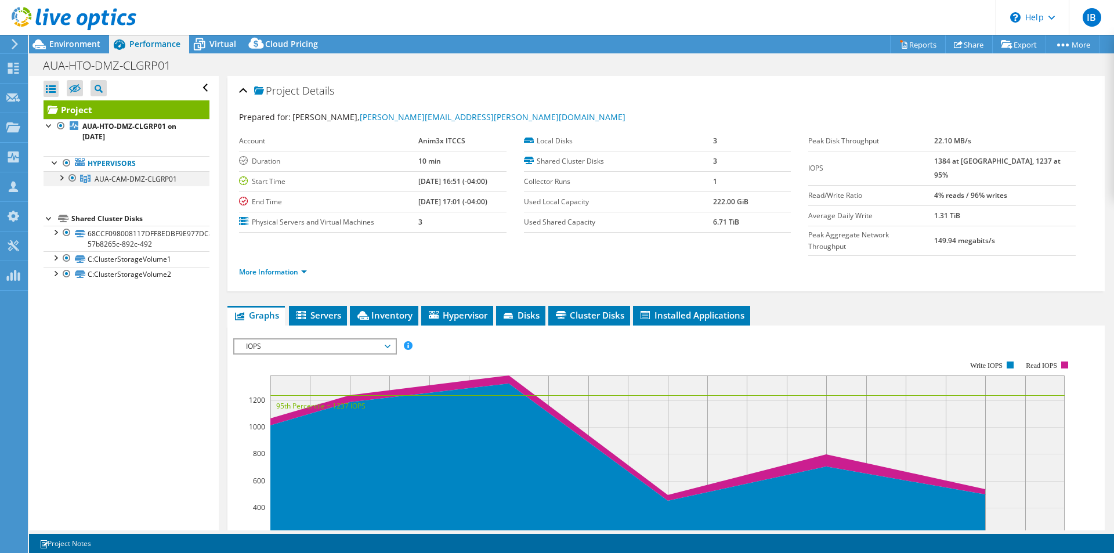
click at [62, 178] on div at bounding box center [61, 177] width 12 height 12
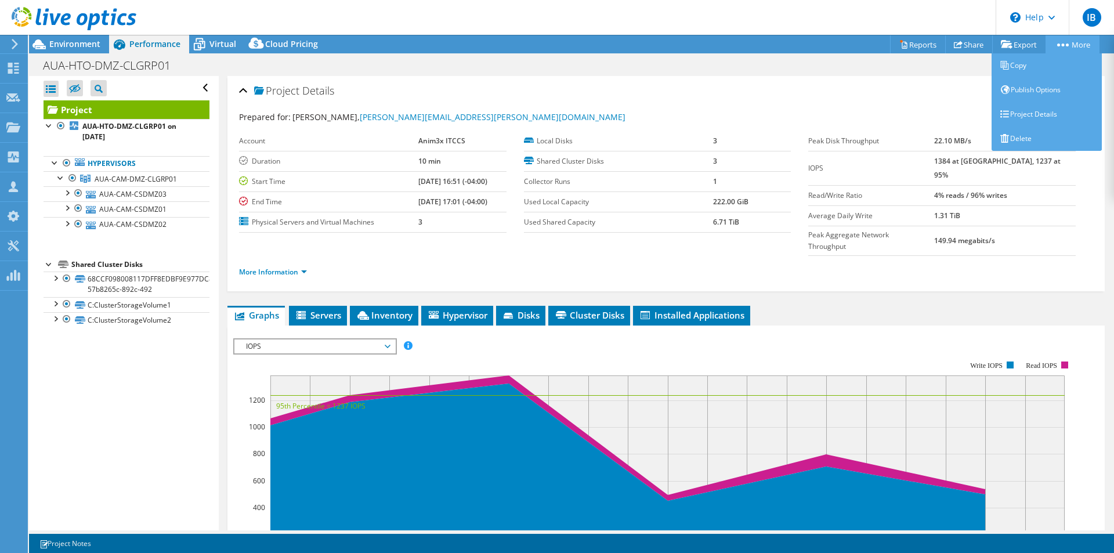
click at [1070, 39] on link "More" at bounding box center [1073, 44] width 54 height 18
click at [1019, 138] on link "Delete" at bounding box center [1047, 139] width 110 height 24
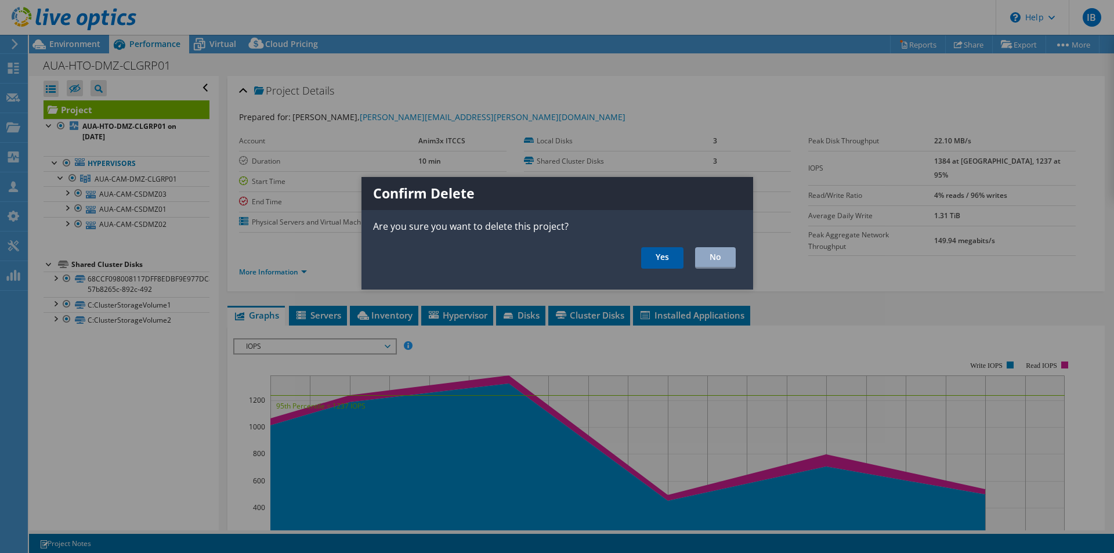
click at [674, 257] on link "Yes" at bounding box center [662, 257] width 42 height 21
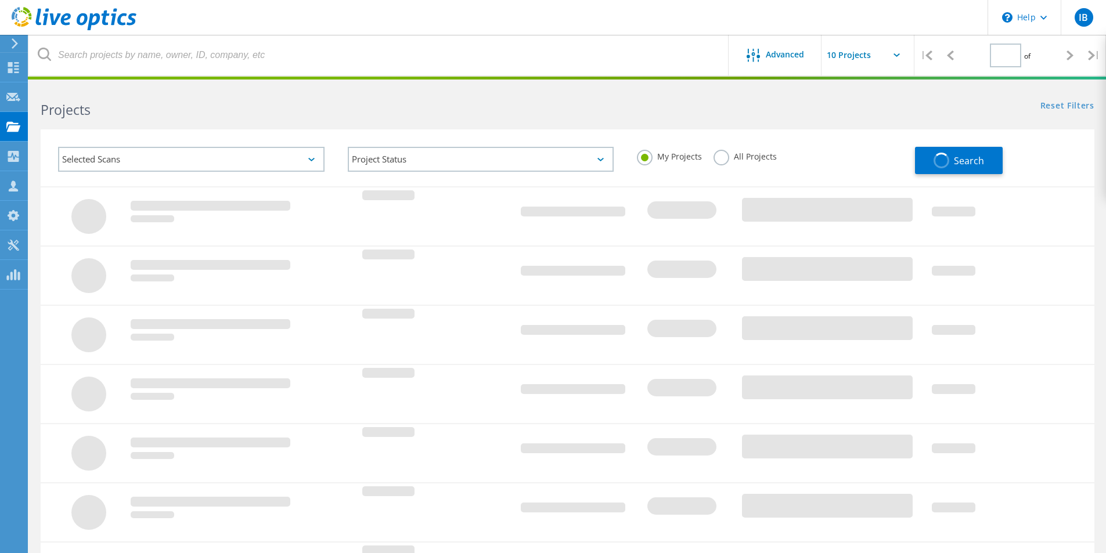
type input "1"
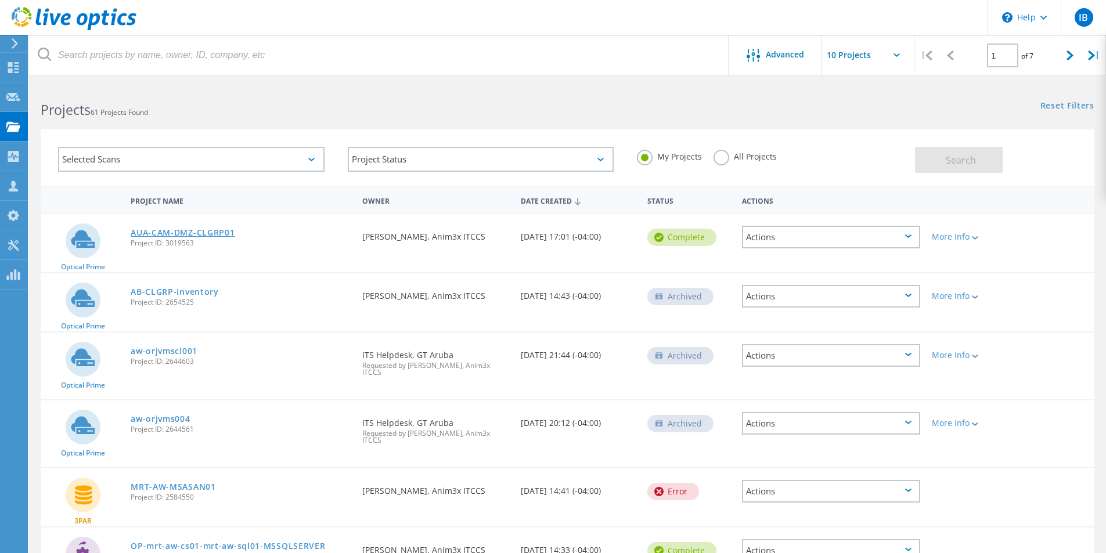
click at [174, 230] on link "AUA-CAM-DMZ-CLGRP01" at bounding box center [183, 233] width 104 height 8
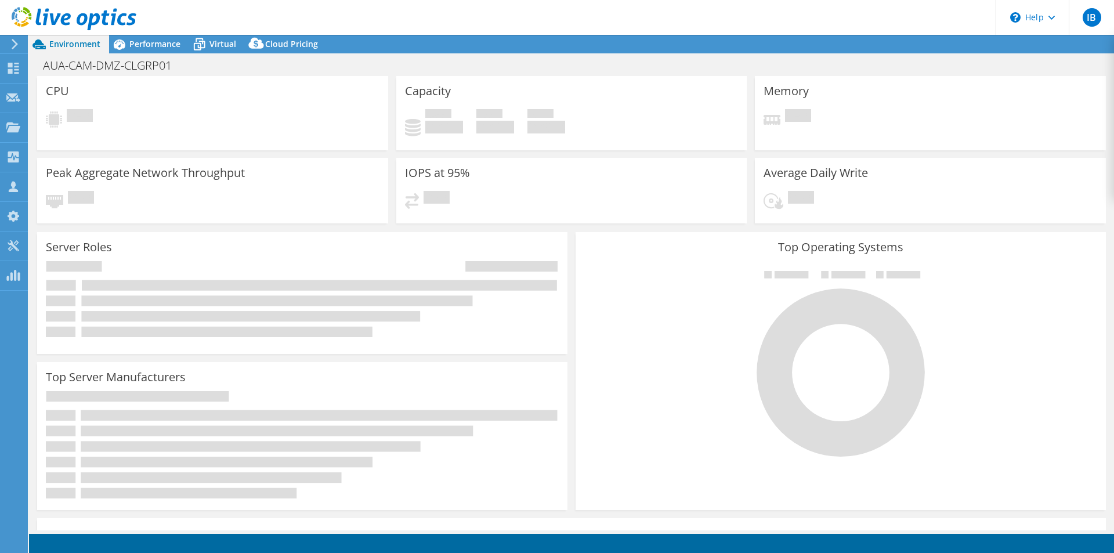
select select "USD"
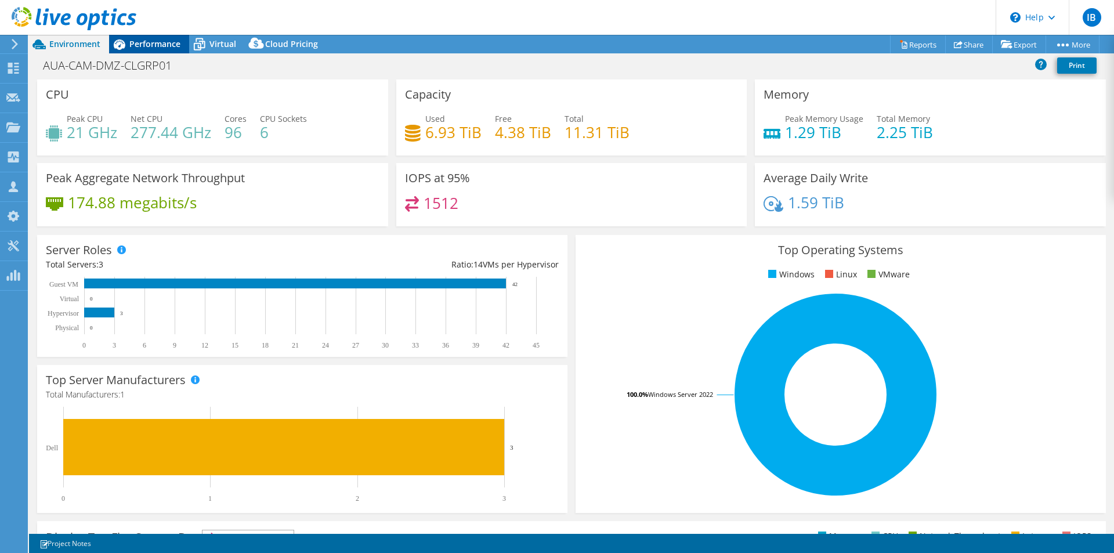
click at [146, 49] on div "Performance" at bounding box center [149, 44] width 80 height 19
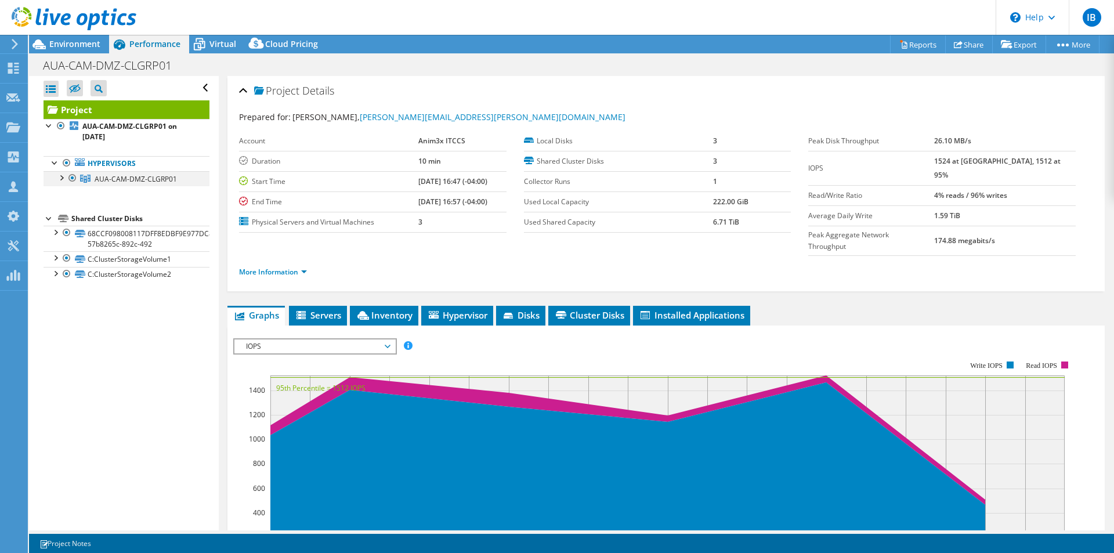
click at [63, 175] on div at bounding box center [61, 177] width 12 height 12
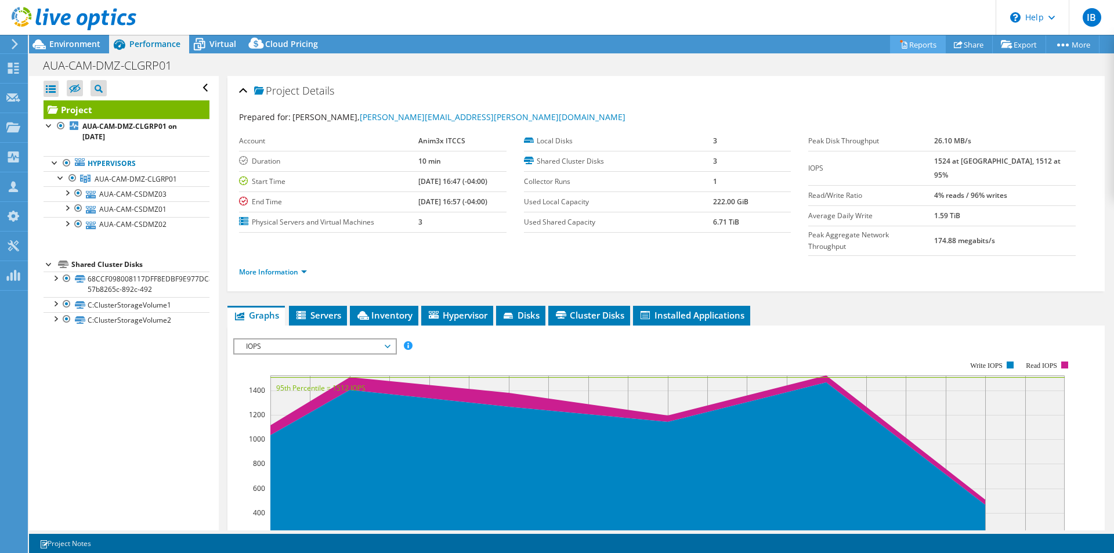
click at [910, 45] on link "Reports" at bounding box center [918, 44] width 56 height 18
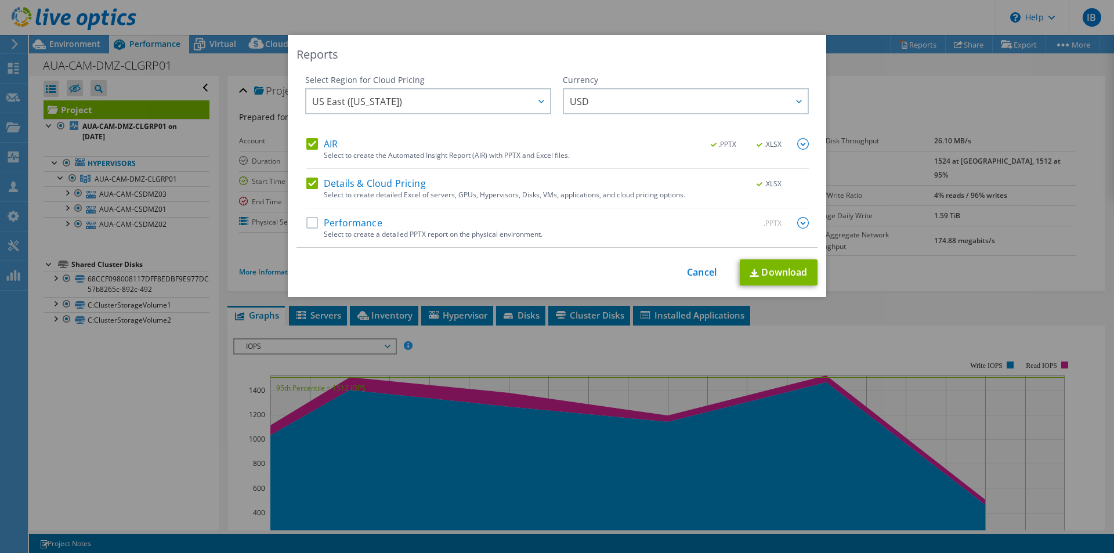
click at [311, 223] on label "Performance" at bounding box center [344, 223] width 76 height 12
click at [0, 0] on input "Performance" at bounding box center [0, 0] width 0 height 0
click at [768, 272] on link "Download" at bounding box center [779, 272] width 78 height 26
click at [703, 272] on link "Cancel" at bounding box center [702, 272] width 30 height 11
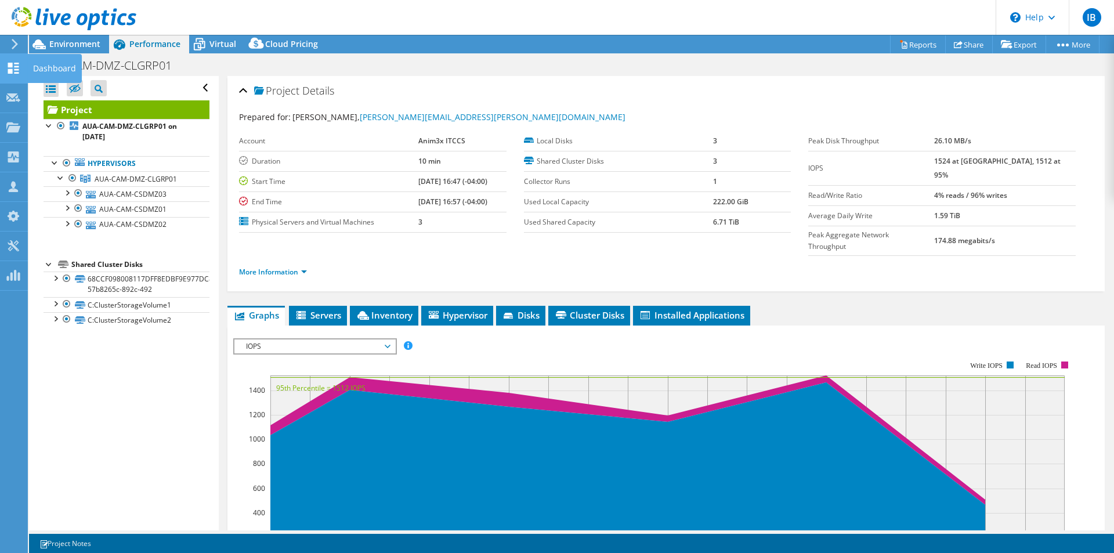
click at [9, 70] on use at bounding box center [13, 68] width 11 height 11
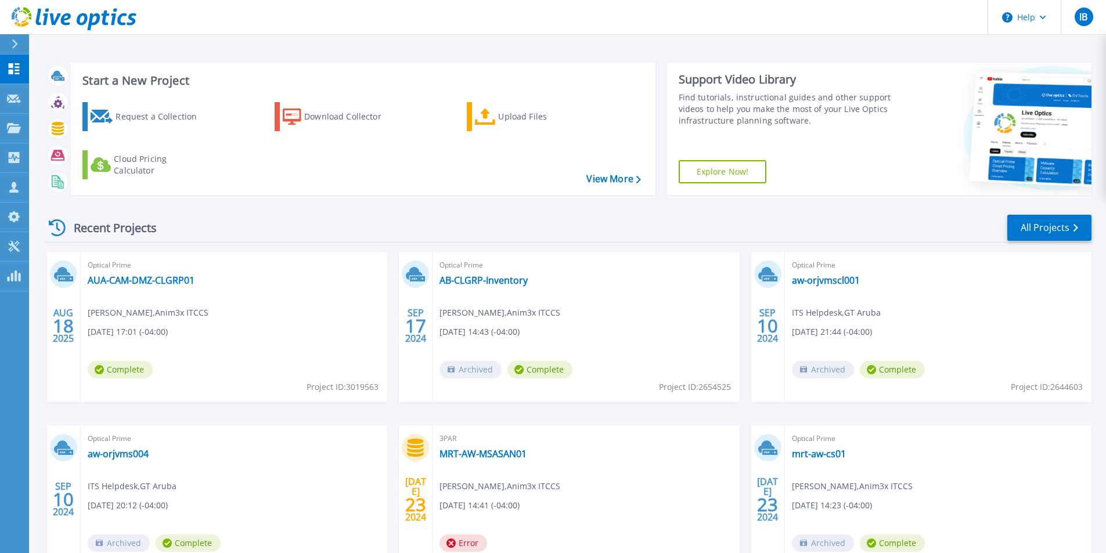
drag, startPoint x: 117, startPoint y: 216, endPoint x: 125, endPoint y: 214, distance: 7.9
click at [117, 216] on div "Recent Projects" at bounding box center [109, 228] width 128 height 28
click at [451, 108] on div "Request a Collection Download Collector Upload Files Cloud Pricing Calculator" at bounding box center [361, 141] width 576 height 96
click at [494, 114] on icon at bounding box center [485, 117] width 21 height 17
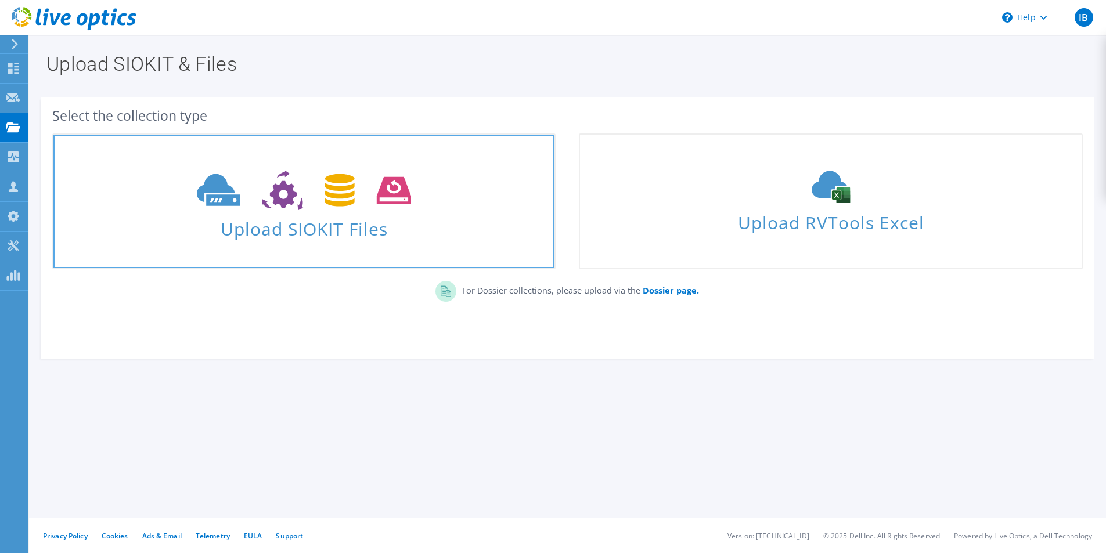
click at [228, 200] on use at bounding box center [304, 191] width 214 height 40
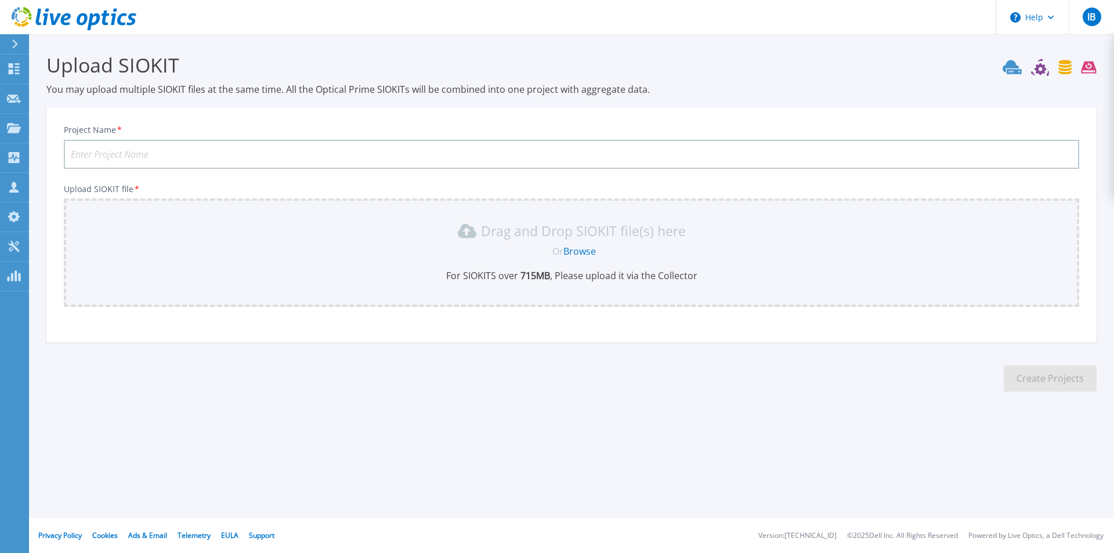
click at [126, 156] on input "Project Name *" at bounding box center [572, 154] width 1016 height 29
type input "AUA-HTO-DMZ-CLGRP01"
click at [583, 247] on link "Browse" at bounding box center [580, 251] width 32 height 13
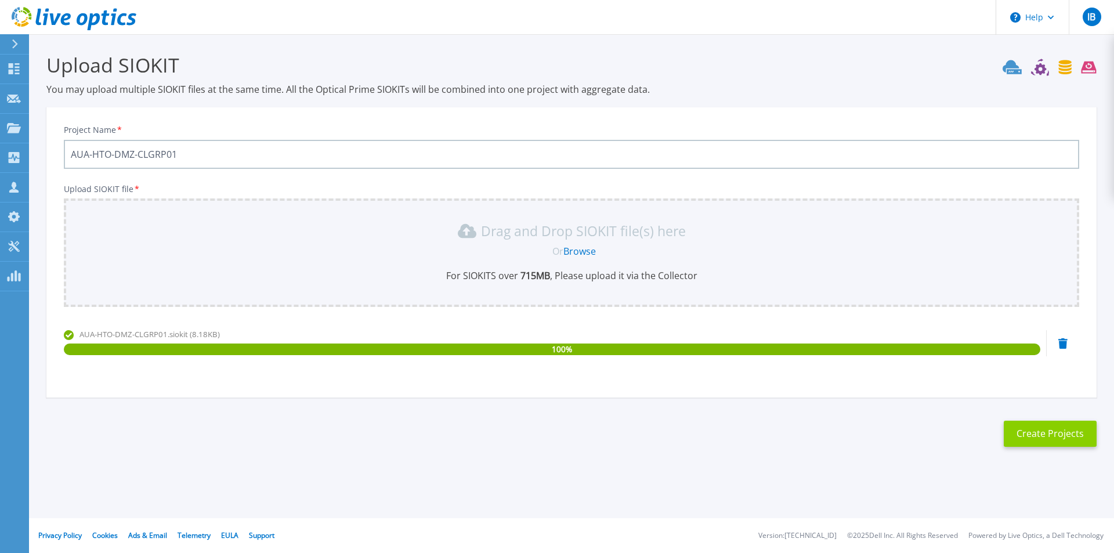
click at [1051, 437] on button "Create Projects" at bounding box center [1050, 434] width 93 height 26
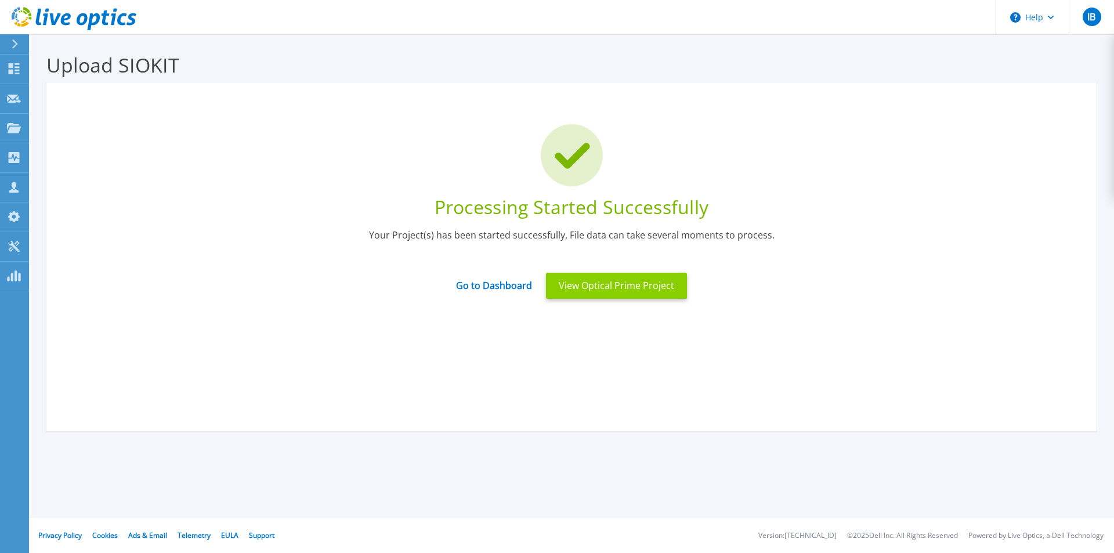
click at [598, 293] on button "View Optical Prime Project" at bounding box center [616, 286] width 141 height 26
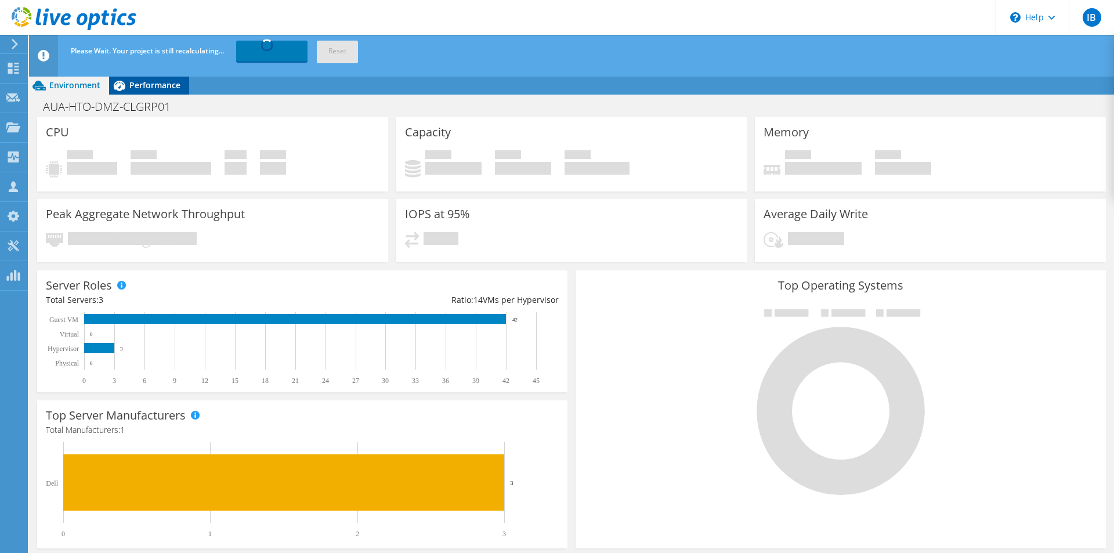
click at [142, 87] on span "Performance" at bounding box center [154, 85] width 51 height 11
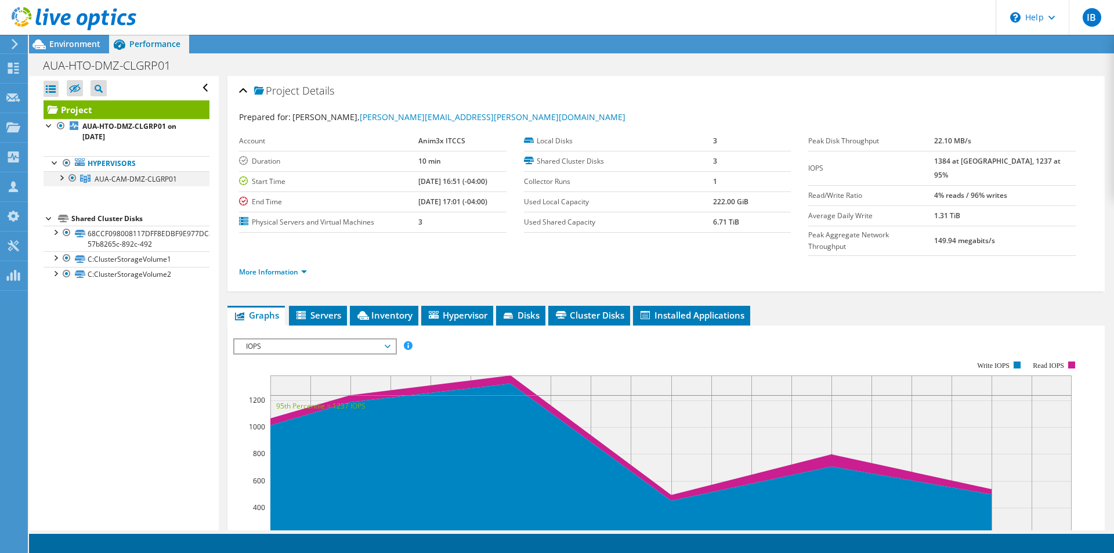
click at [65, 179] on div at bounding box center [61, 177] width 12 height 12
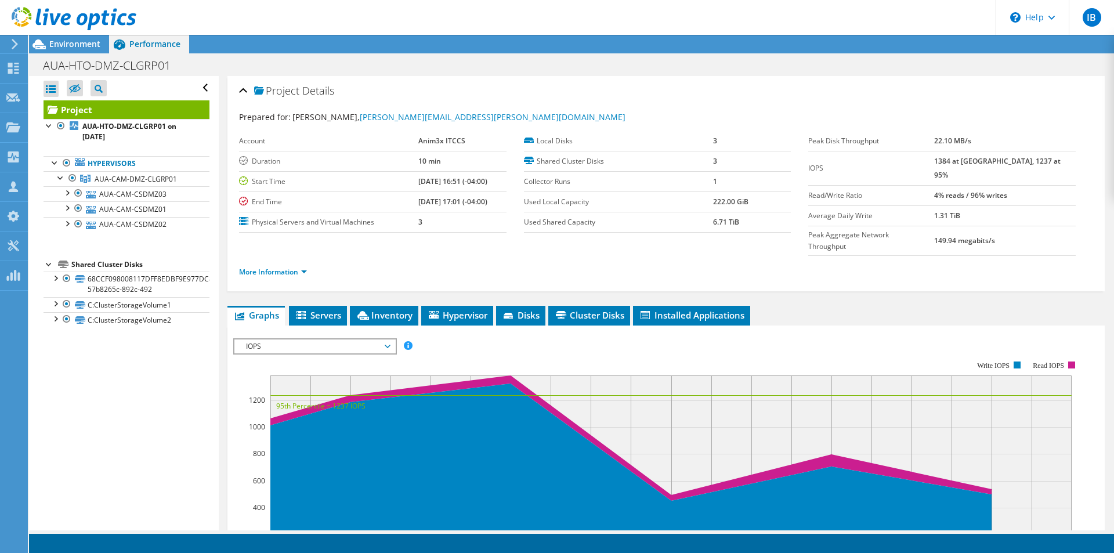
click at [99, 389] on div "Open All Close All Hide Excluded Nodes Project Tree Filter" at bounding box center [123, 303] width 189 height 454
click at [81, 48] on span "Environment" at bounding box center [74, 43] width 51 height 11
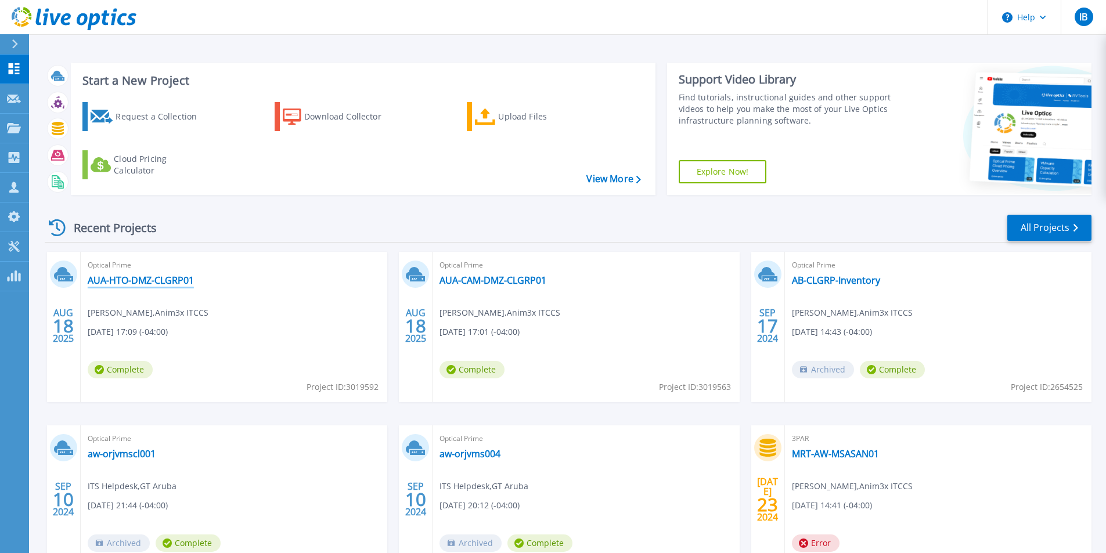
click at [168, 281] on link "AUA-HTO-DMZ-CLGRP01" at bounding box center [141, 281] width 106 height 12
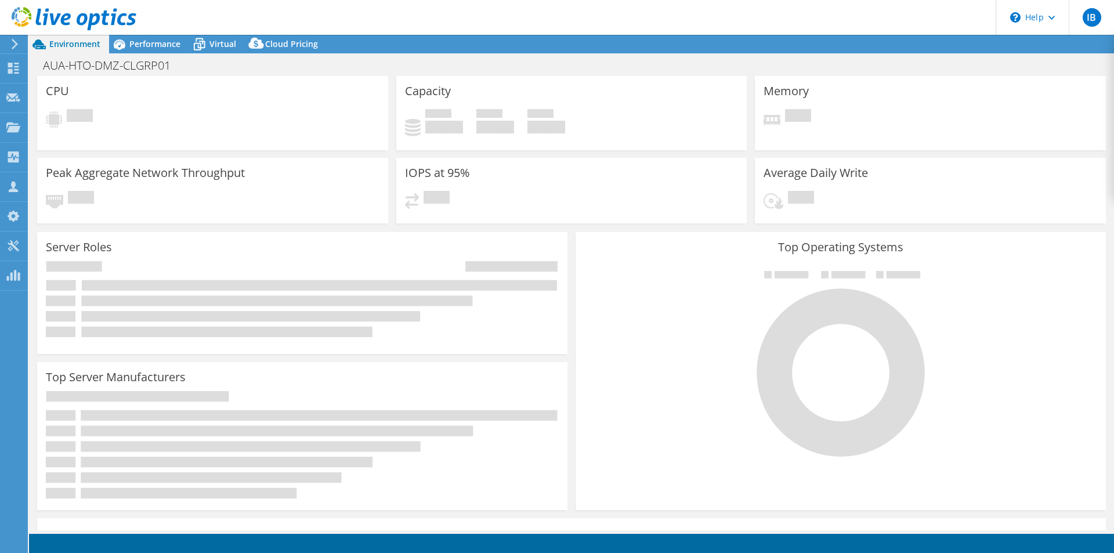
select select "USD"
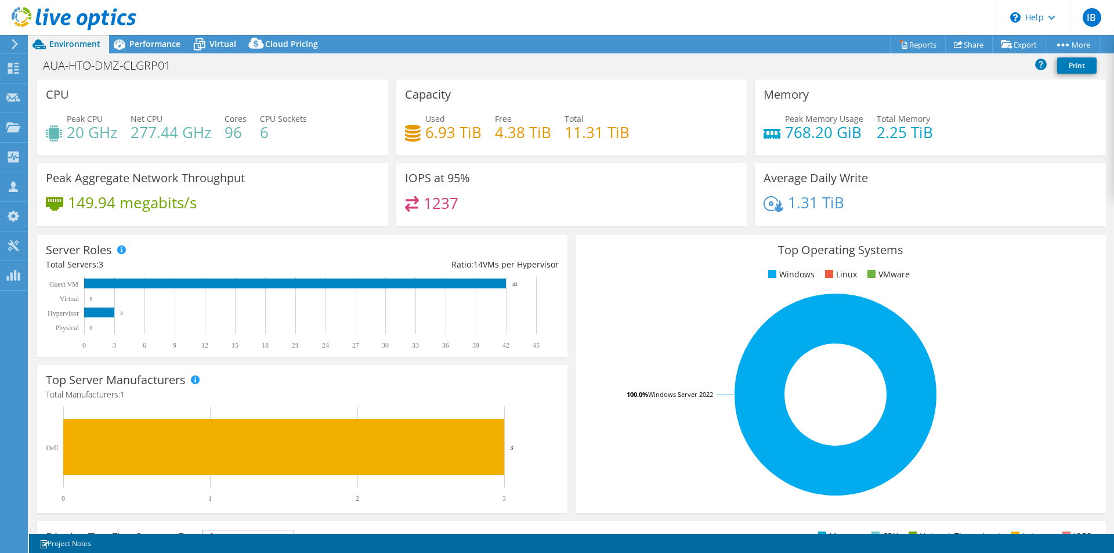
click at [1023, 143] on div "Peak Memory Usage 768.20 GiB Total Memory 2.25 TiB" at bounding box center [931, 132] width 334 height 38
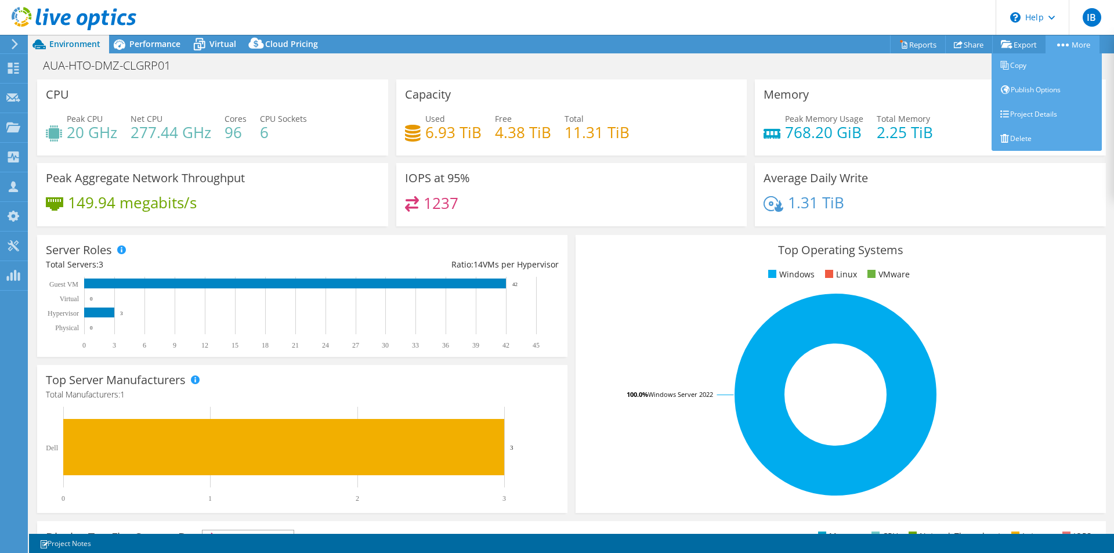
click at [1070, 46] on link "More" at bounding box center [1073, 44] width 54 height 18
click at [1021, 137] on link "Delete" at bounding box center [1047, 139] width 110 height 24
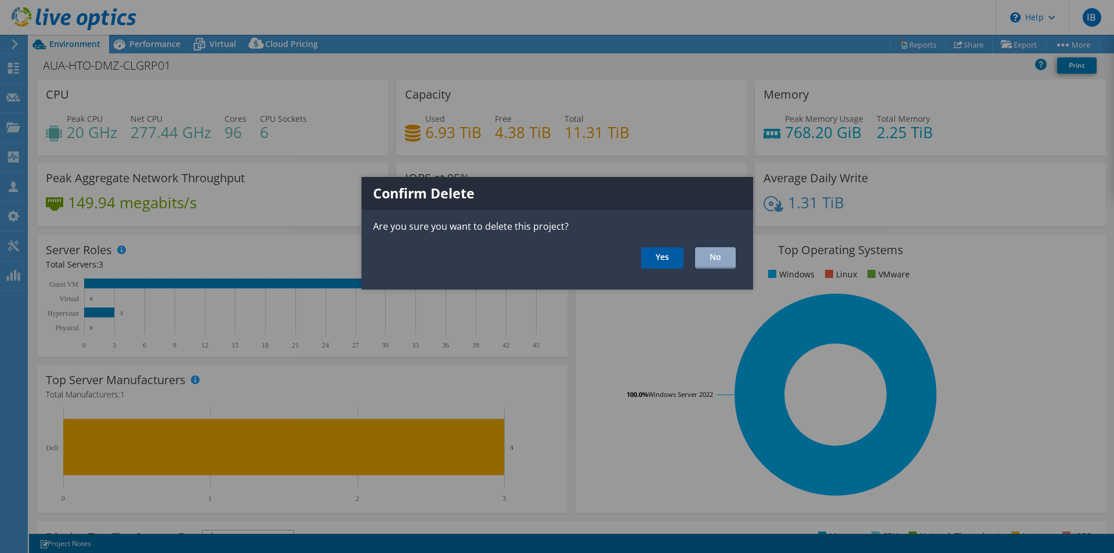
click at [667, 260] on link "Yes" at bounding box center [662, 257] width 42 height 21
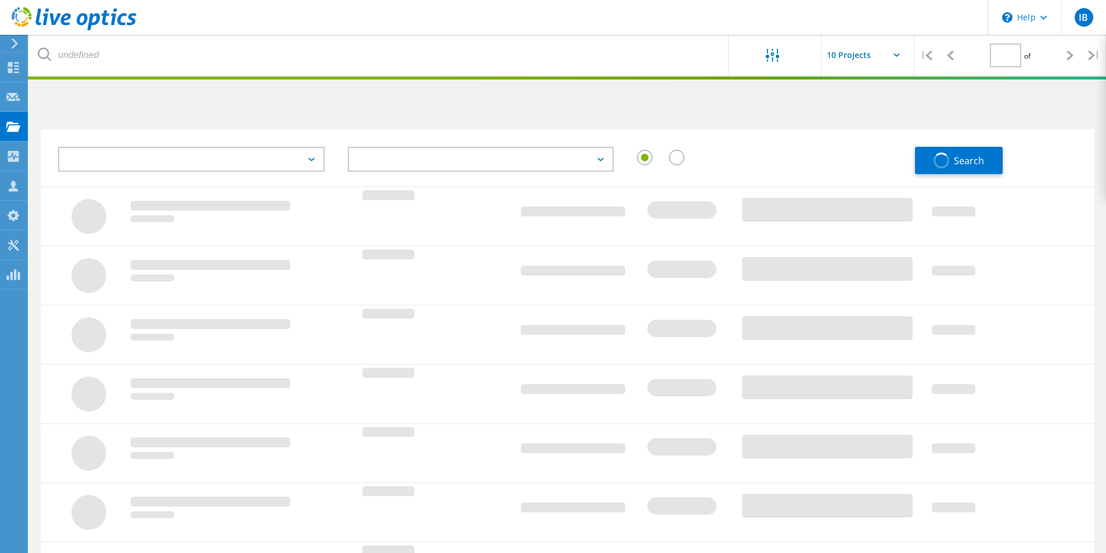
type input "1"
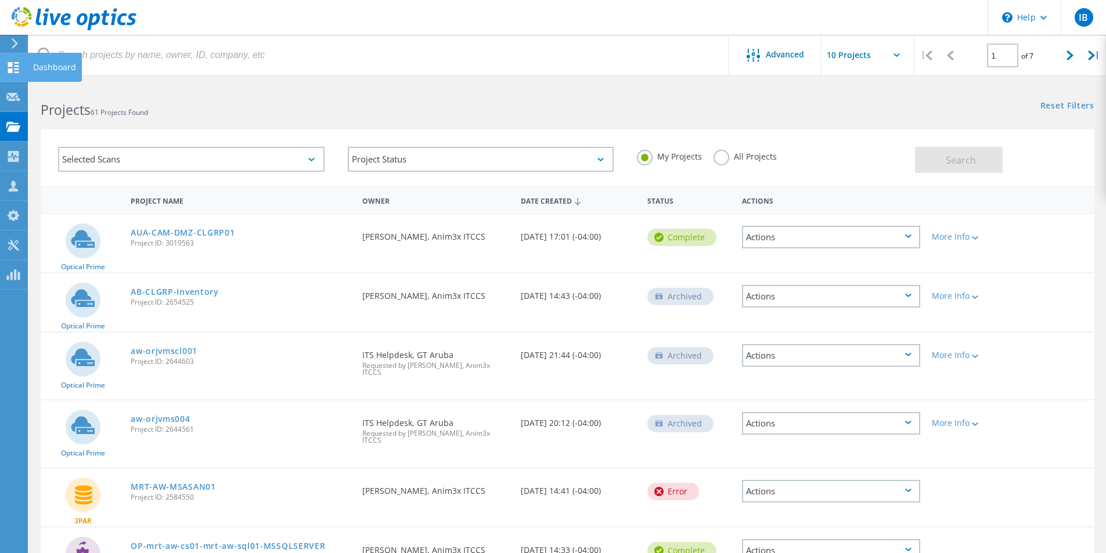
click at [18, 70] on use at bounding box center [13, 67] width 11 height 11
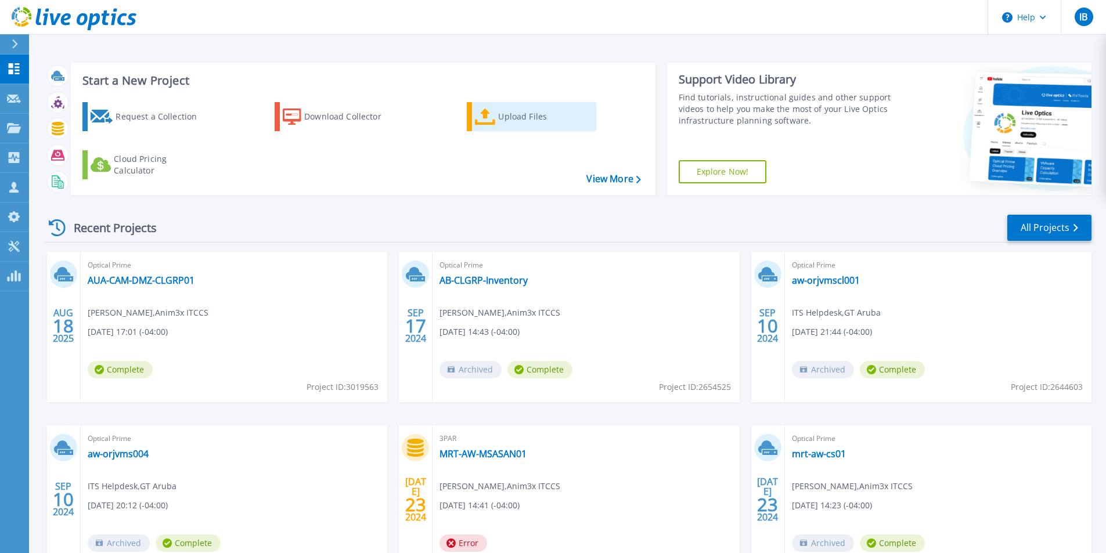
click at [526, 111] on div "Upload Files" at bounding box center [544, 116] width 93 height 23
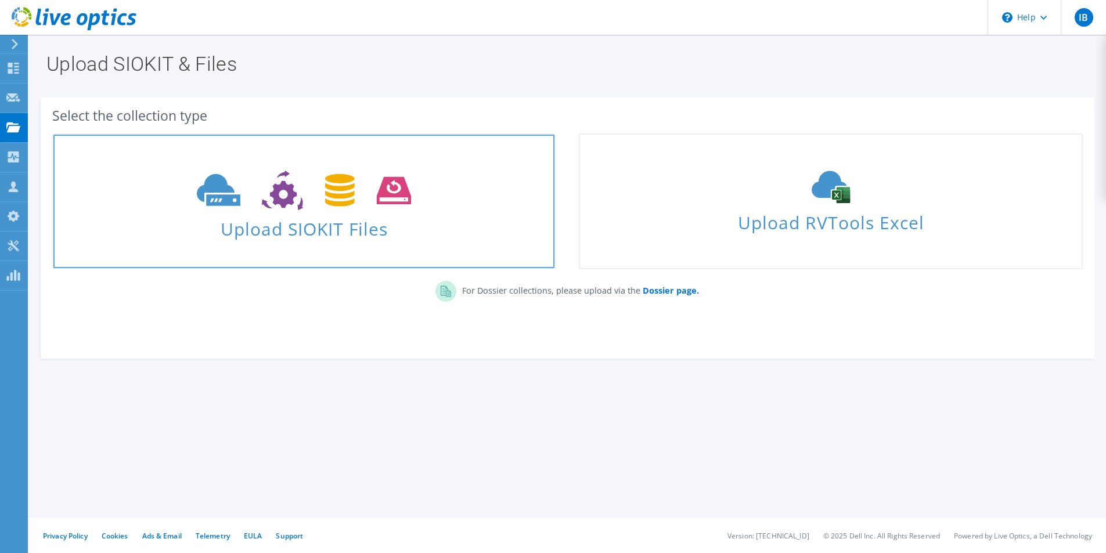
click at [307, 220] on span "Upload SIOKIT Files" at bounding box center [303, 225] width 501 height 25
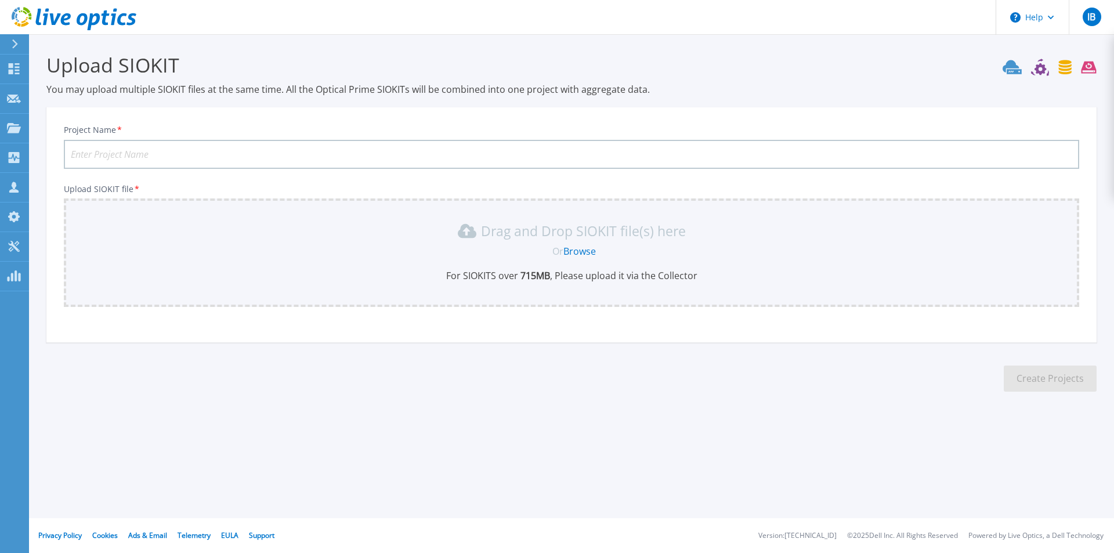
click at [157, 147] on input "Project Name *" at bounding box center [572, 154] width 1016 height 29
type input "AUA-HTO-DMZ-CLGRP01"
click at [515, 243] on div "Drag and Drop SIOKIT file(s) here Or Browse For SIOKITS over 715 MB , Please up…" at bounding box center [572, 252] width 1002 height 60
click at [576, 252] on link "Browse" at bounding box center [580, 251] width 32 height 13
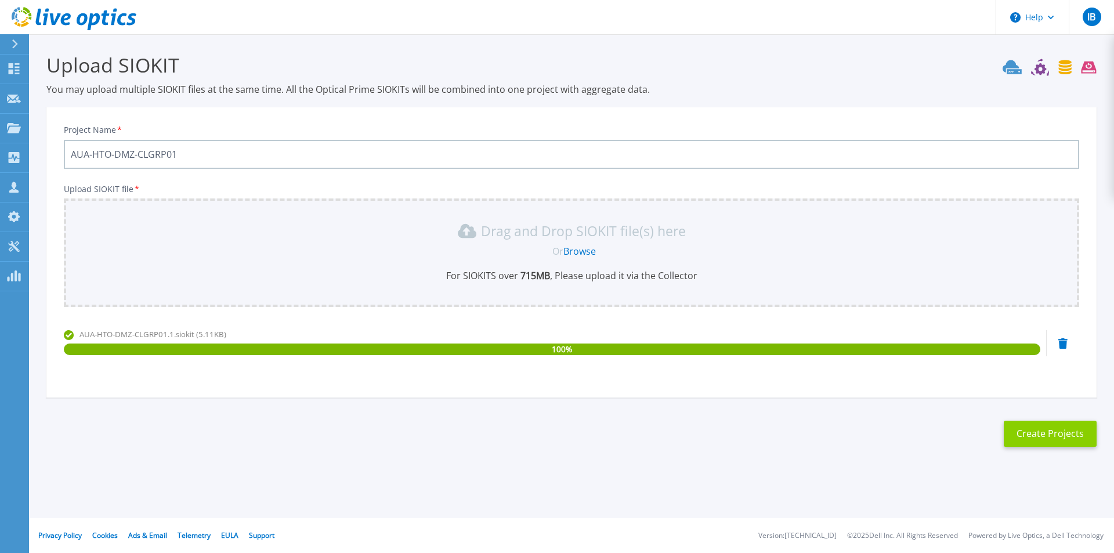
click at [1053, 439] on button "Create Projects" at bounding box center [1050, 434] width 93 height 26
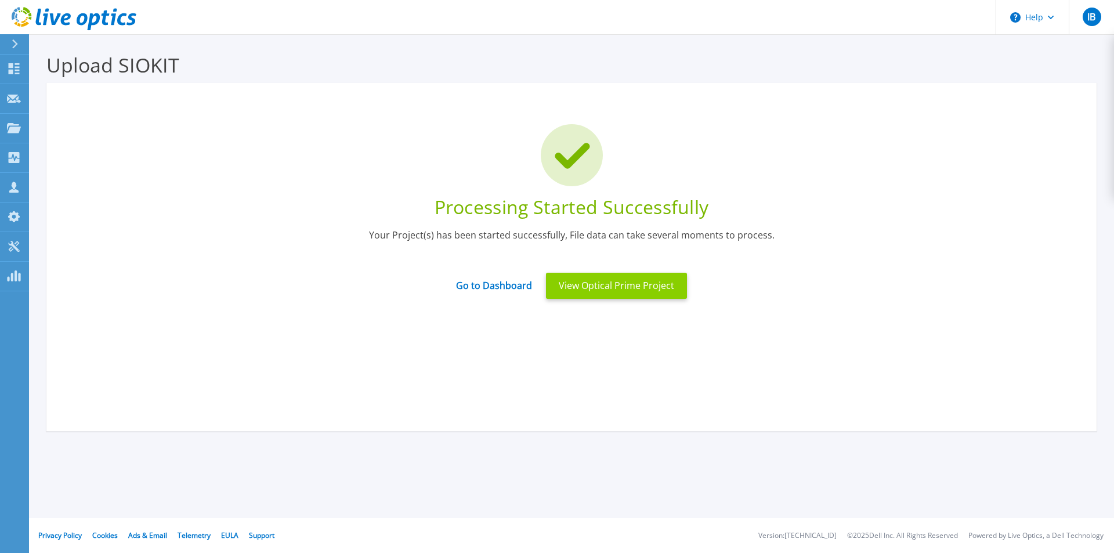
click at [615, 292] on button "View Optical Prime Project" at bounding box center [616, 286] width 141 height 26
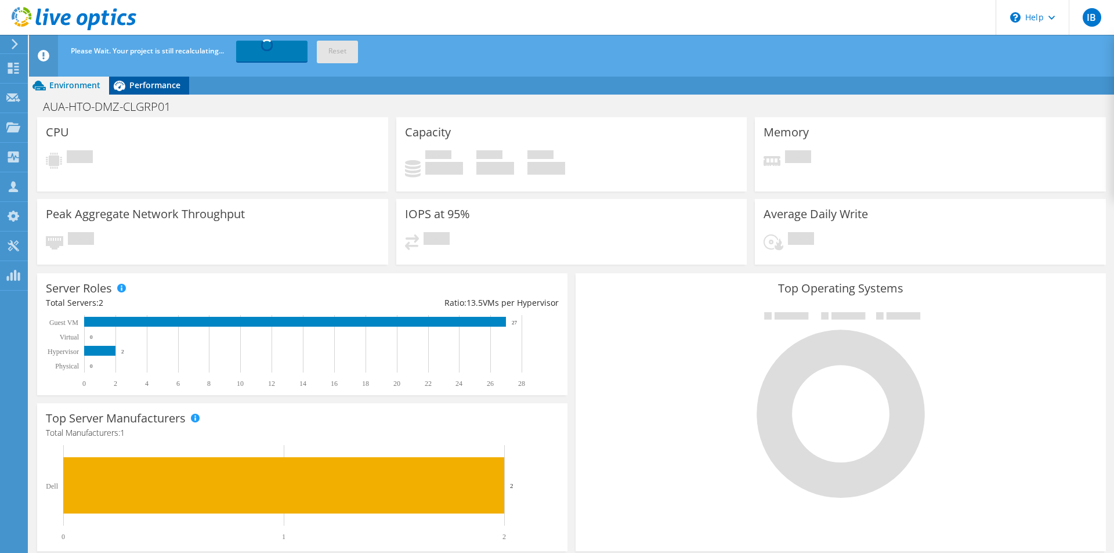
click at [145, 87] on span "Performance" at bounding box center [154, 85] width 51 height 11
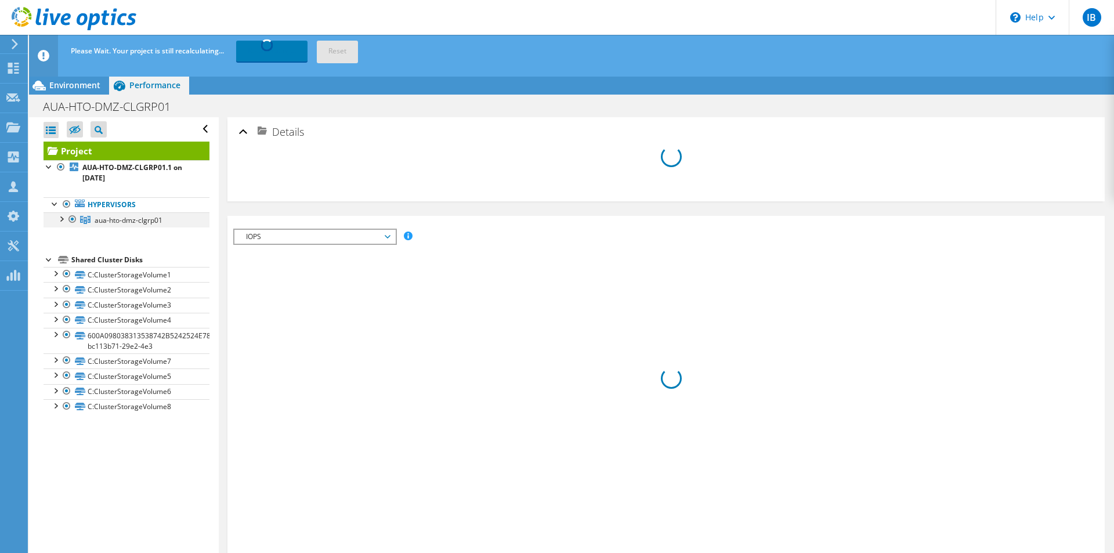
click at [62, 219] on div at bounding box center [61, 218] width 12 height 12
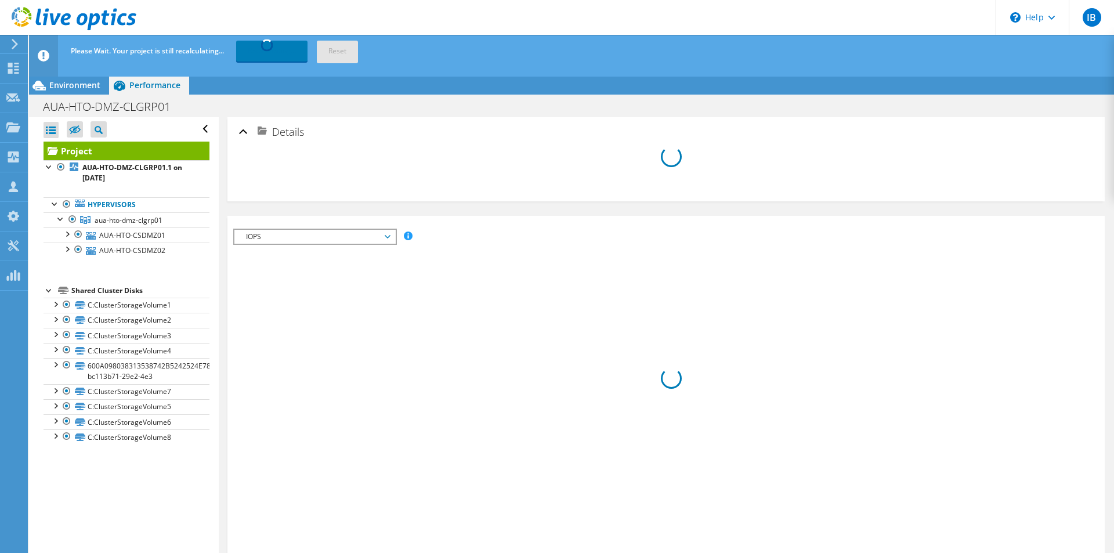
click at [324, 237] on span "IOPS" at bounding box center [314, 237] width 149 height 14
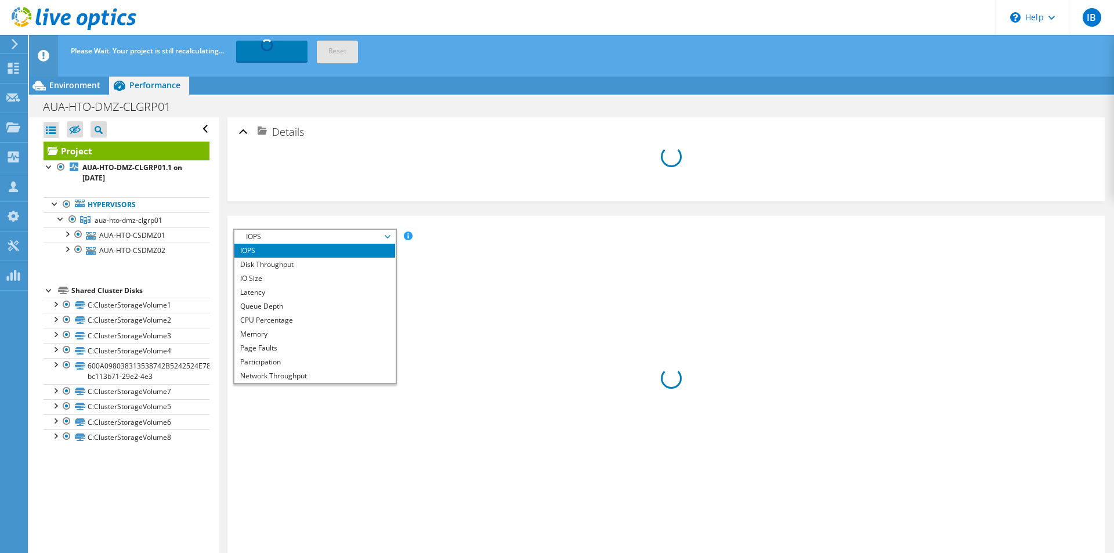
click at [324, 238] on span "IOPS" at bounding box center [314, 237] width 149 height 14
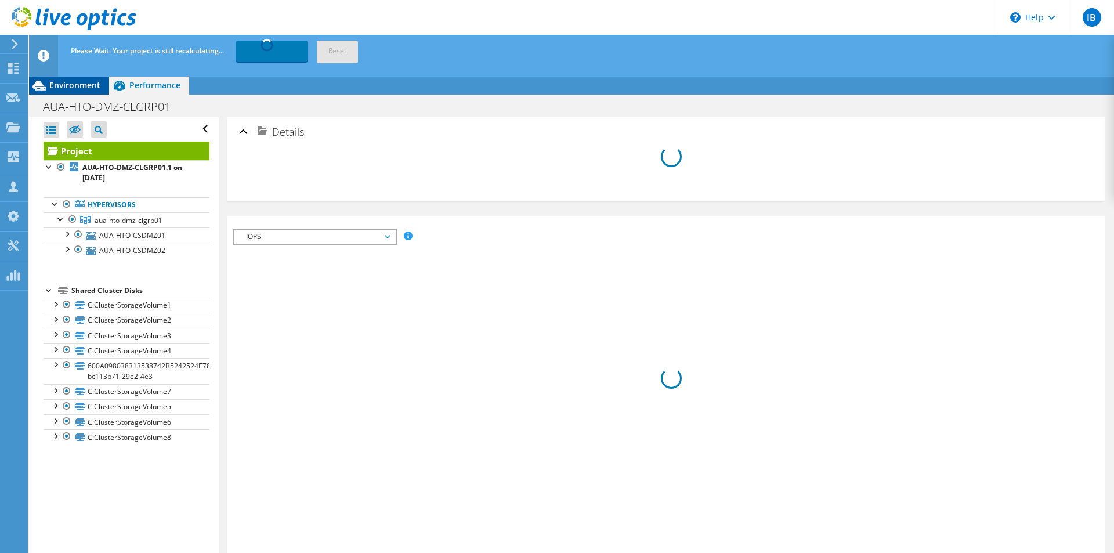
click at [57, 85] on span "Environment" at bounding box center [74, 85] width 51 height 11
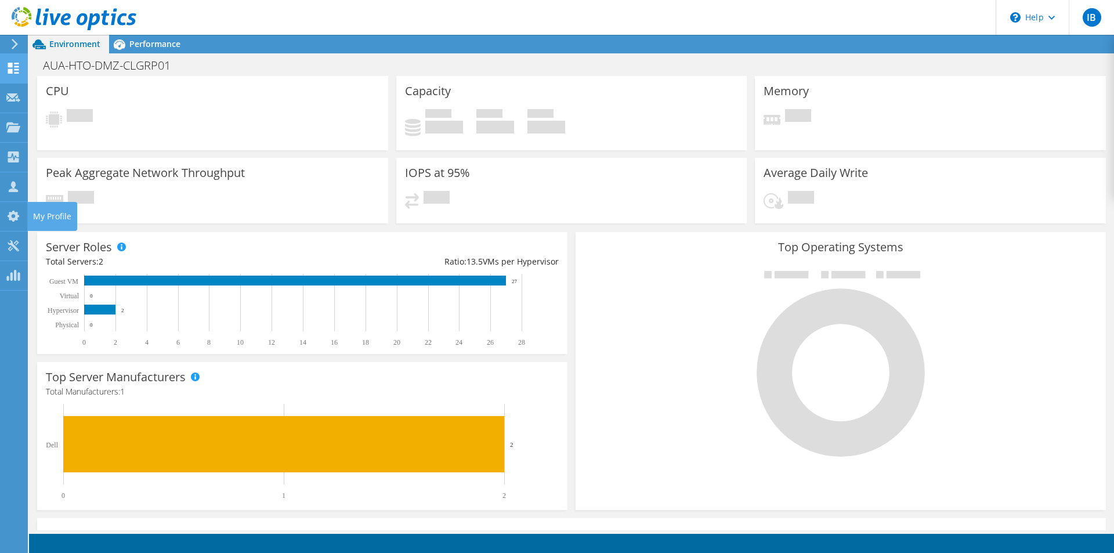
click at [9, 69] on use at bounding box center [13, 68] width 11 height 11
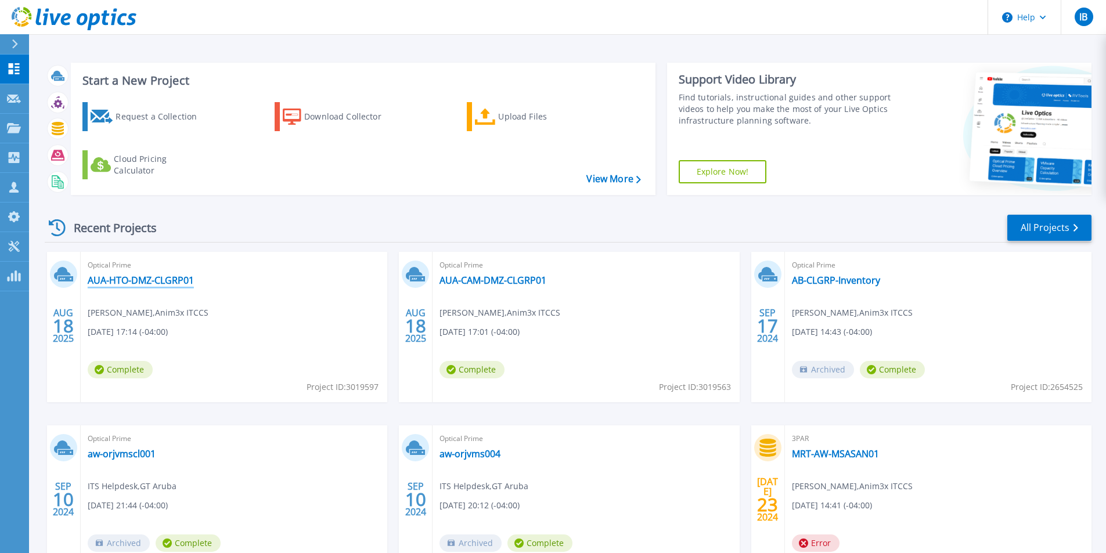
click at [151, 279] on link "AUA-HTO-DMZ-CLGRP01" at bounding box center [141, 281] width 106 height 12
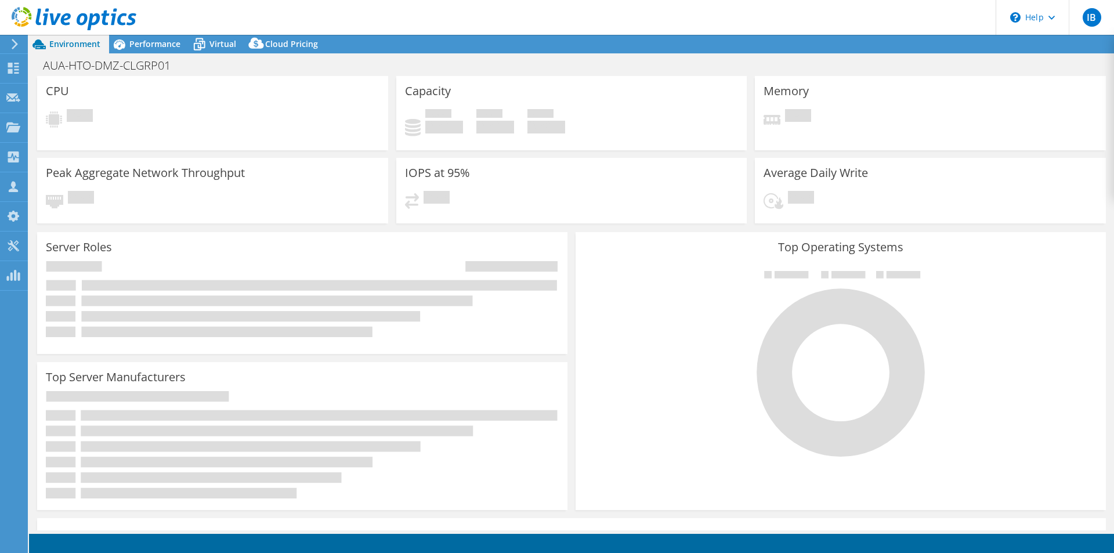
select select "USD"
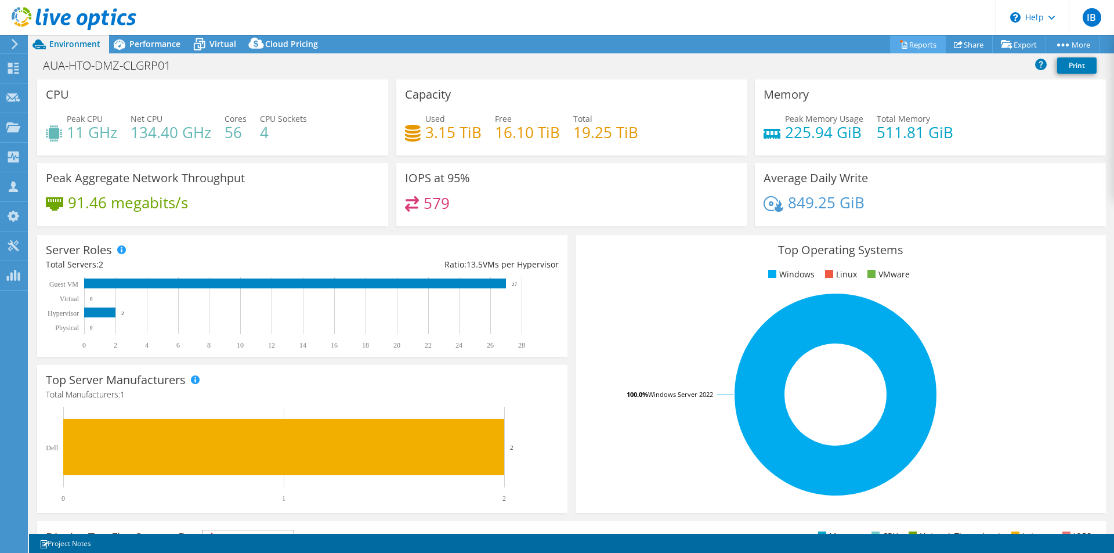
click at [912, 48] on link "Reports" at bounding box center [918, 44] width 56 height 18
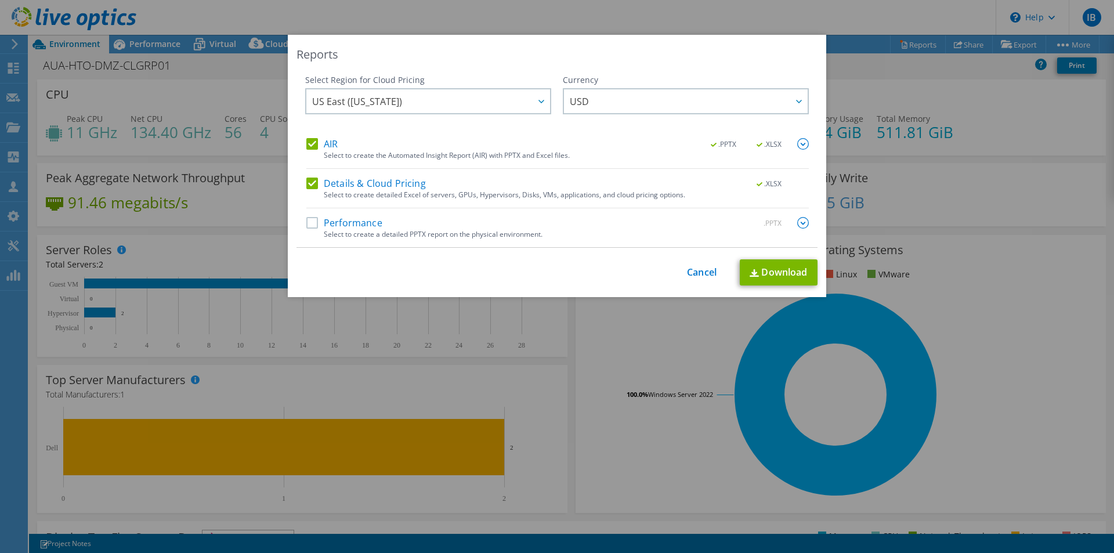
click at [309, 227] on label "Performance" at bounding box center [344, 223] width 76 height 12
click at [0, 0] on input "Performance" at bounding box center [0, 0] width 0 height 0
click at [781, 272] on link "Download" at bounding box center [779, 272] width 78 height 26
click at [771, 269] on link "Download" at bounding box center [779, 272] width 78 height 26
click at [700, 270] on link "Cancel" at bounding box center [702, 272] width 30 height 11
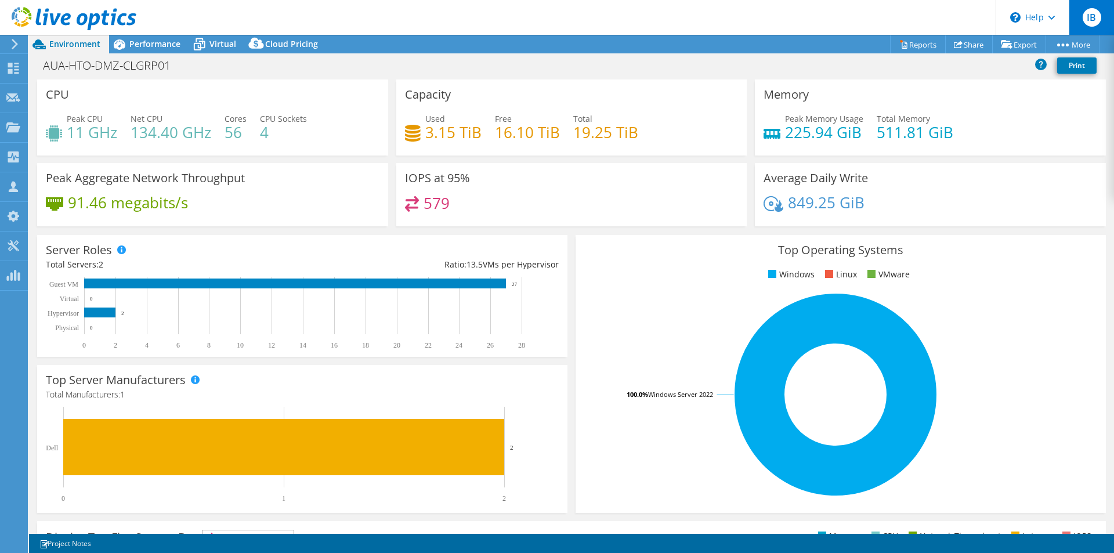
click at [1100, 16] on span "IB" at bounding box center [1092, 17] width 19 height 19
